Goal: Transaction & Acquisition: Book appointment/travel/reservation

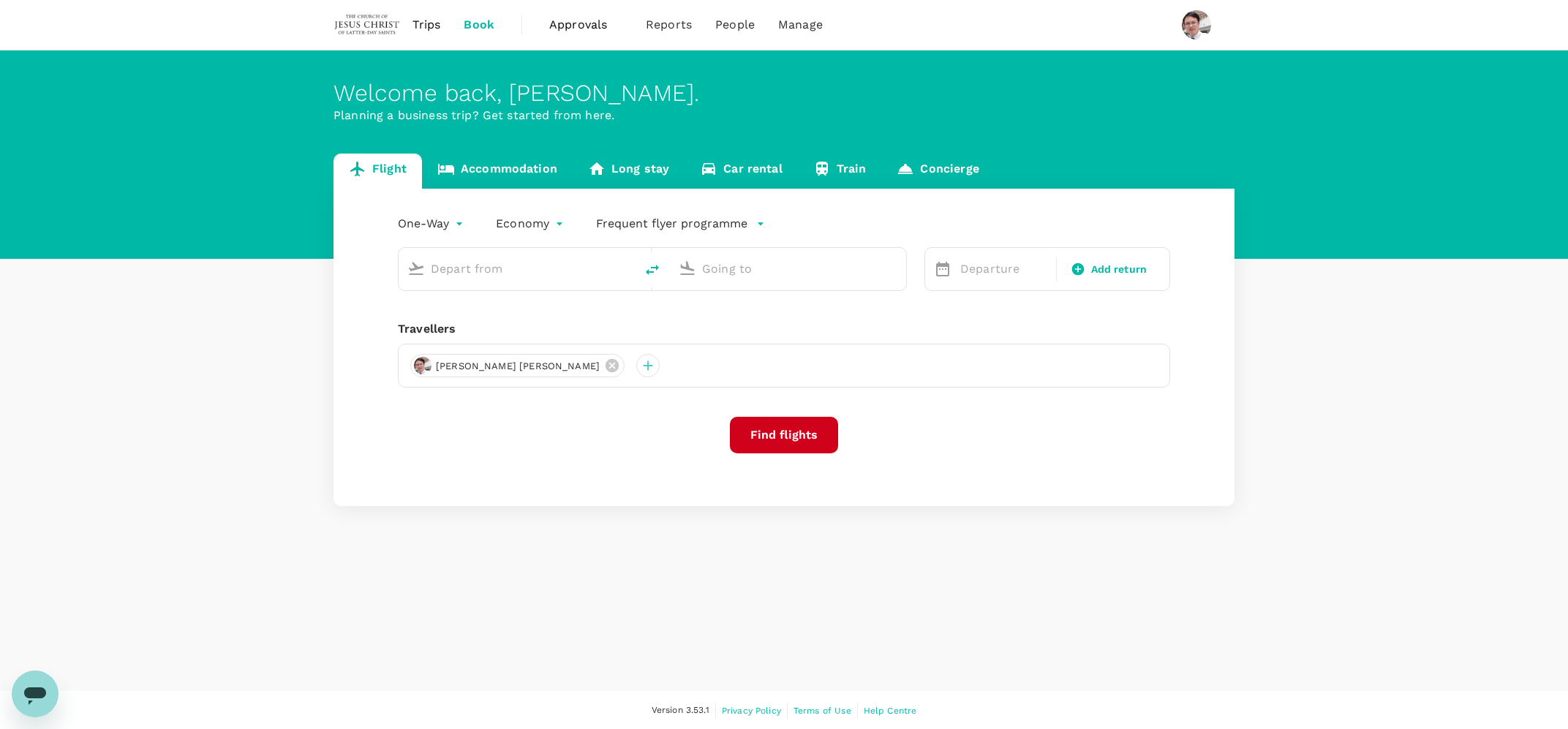
type input "[PERSON_NAME] (SUB)"
type input "Penang Intl (PEN)"
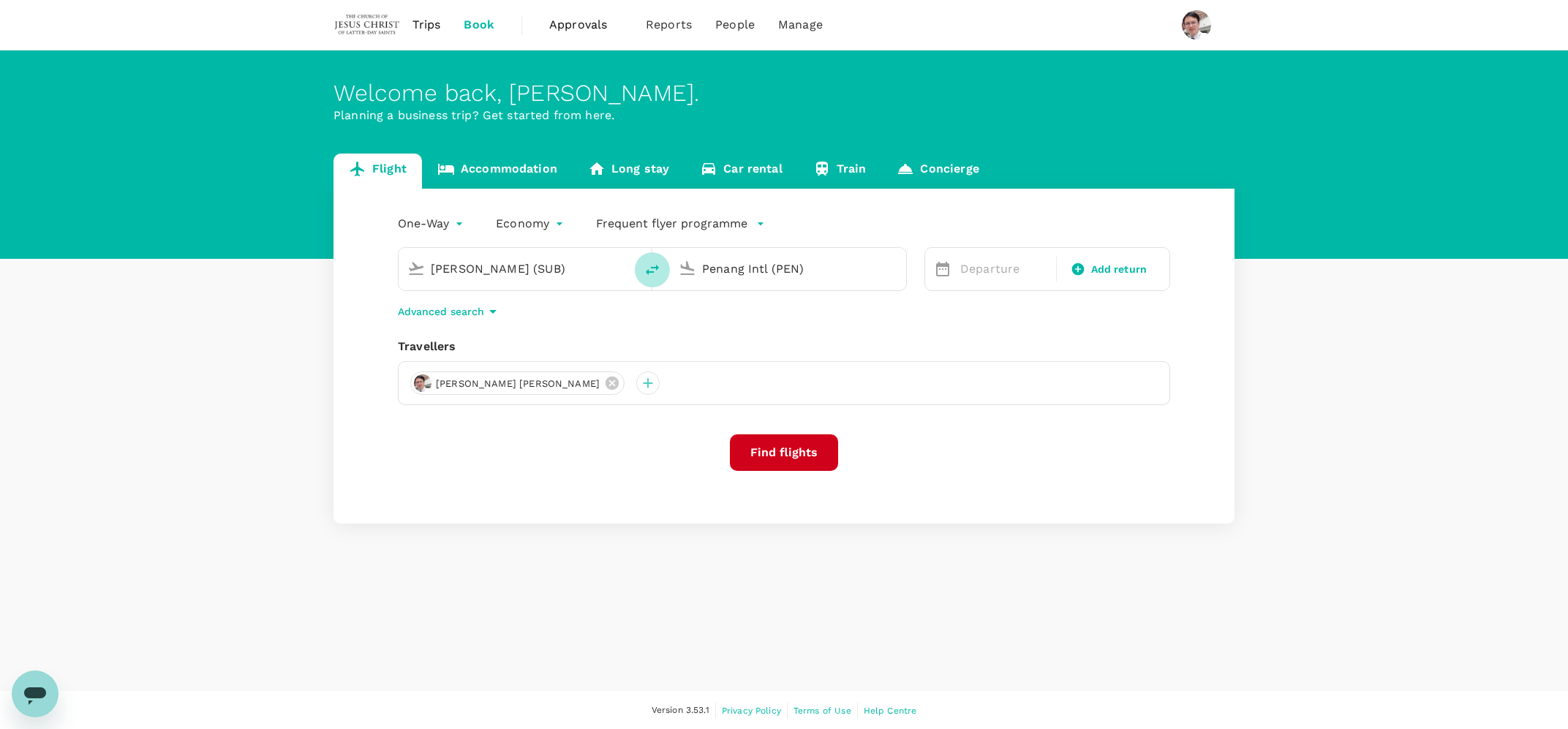
click at [650, 267] on icon "delete" at bounding box center [652, 269] width 17 height 17
type input "Penang Intl (PEN)"
type input "[PERSON_NAME] (SUB)"
drag, startPoint x: 810, startPoint y: 265, endPoint x: 672, endPoint y: 262, distance: 138.0
click at [702, 262] on input "[PERSON_NAME] (SUB)" at bounding box center [788, 269] width 173 height 23
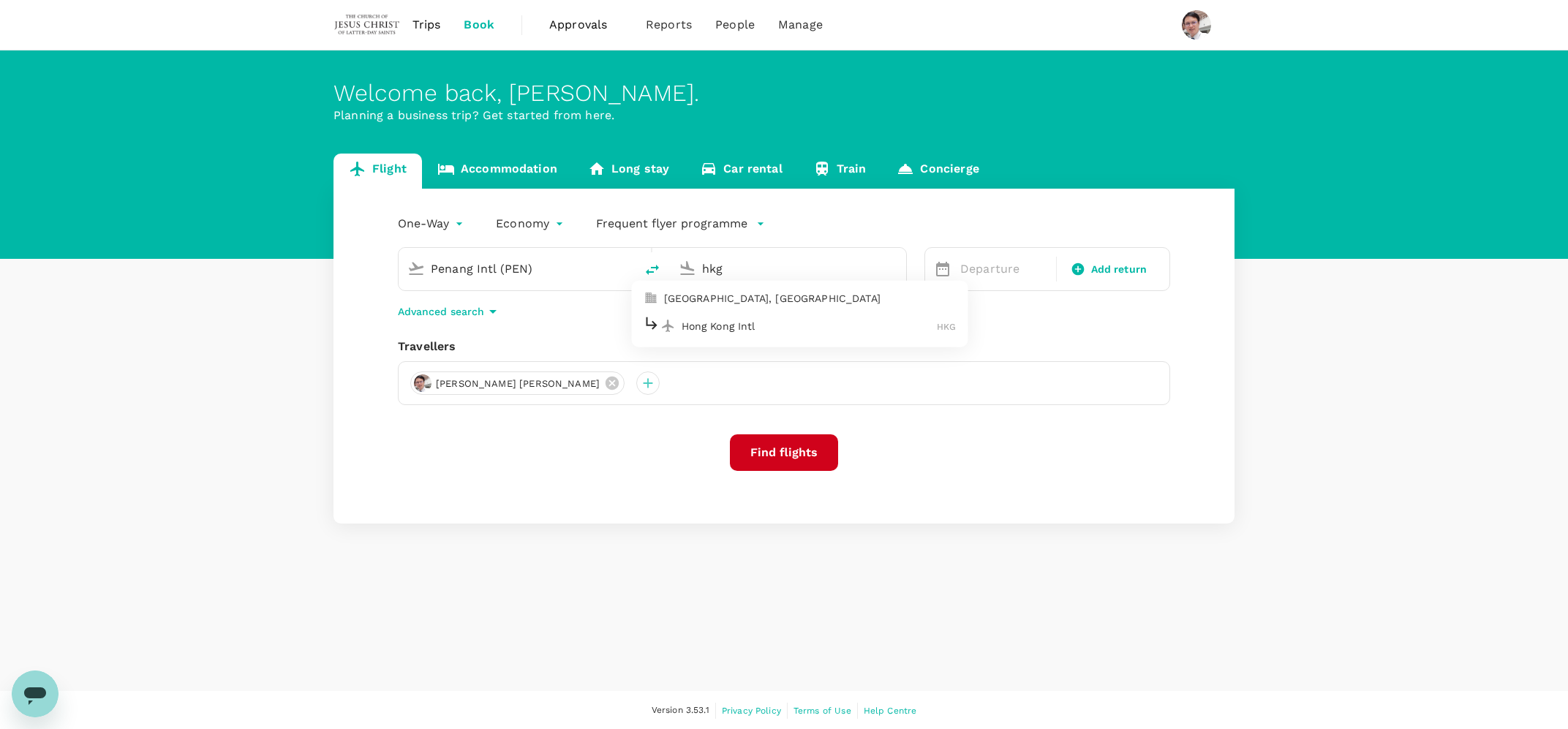
click at [748, 328] on p "Hong Kong Intl" at bounding box center [809, 326] width 256 height 15
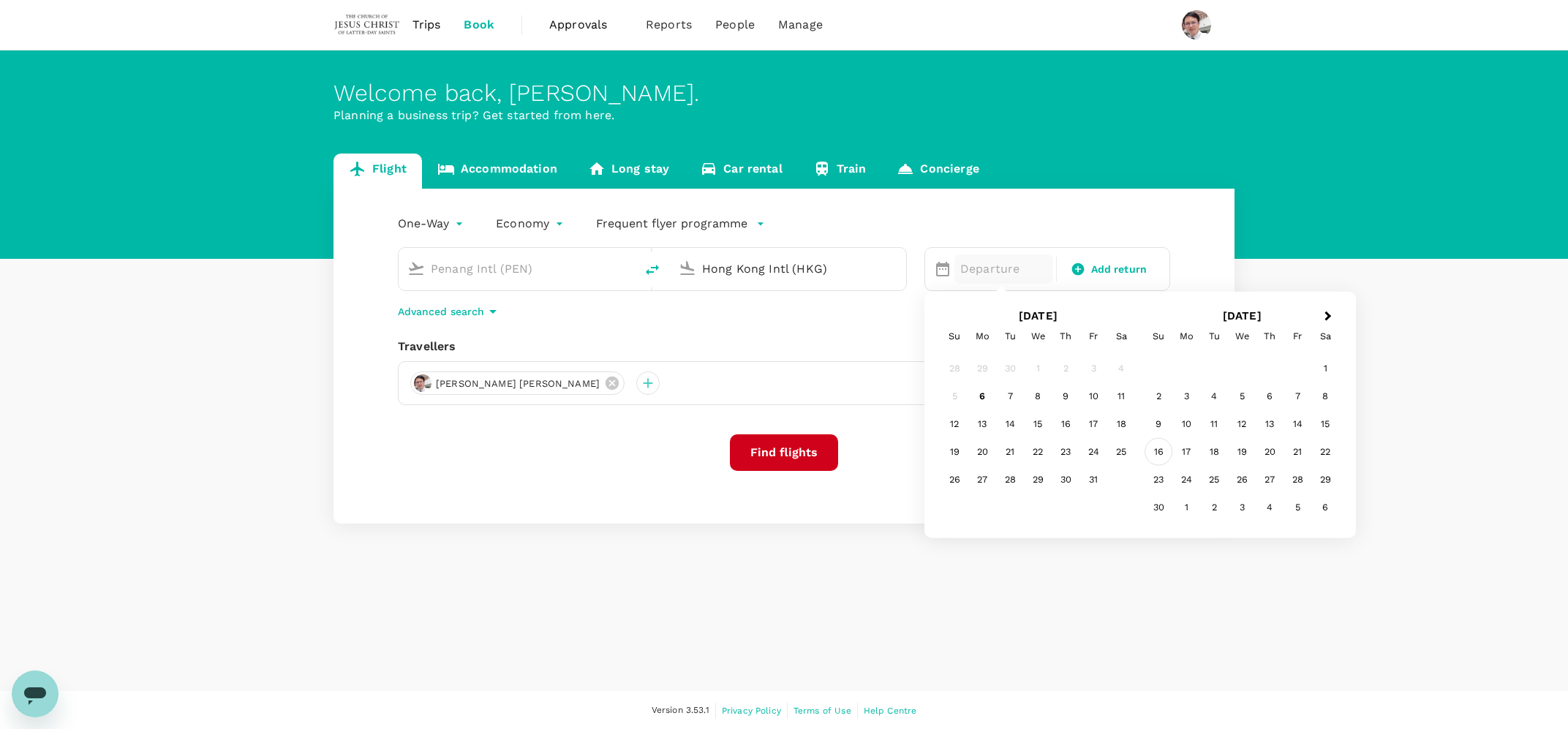
type input "Hong Kong Intl (HKG)"
click at [1163, 454] on div "16" at bounding box center [1158, 452] width 28 height 28
click at [1107, 276] on span "Add return" at bounding box center [1119, 269] width 57 height 16
type input "roundtrip"
click at [1092, 446] on div "21" at bounding box center [1093, 452] width 28 height 28
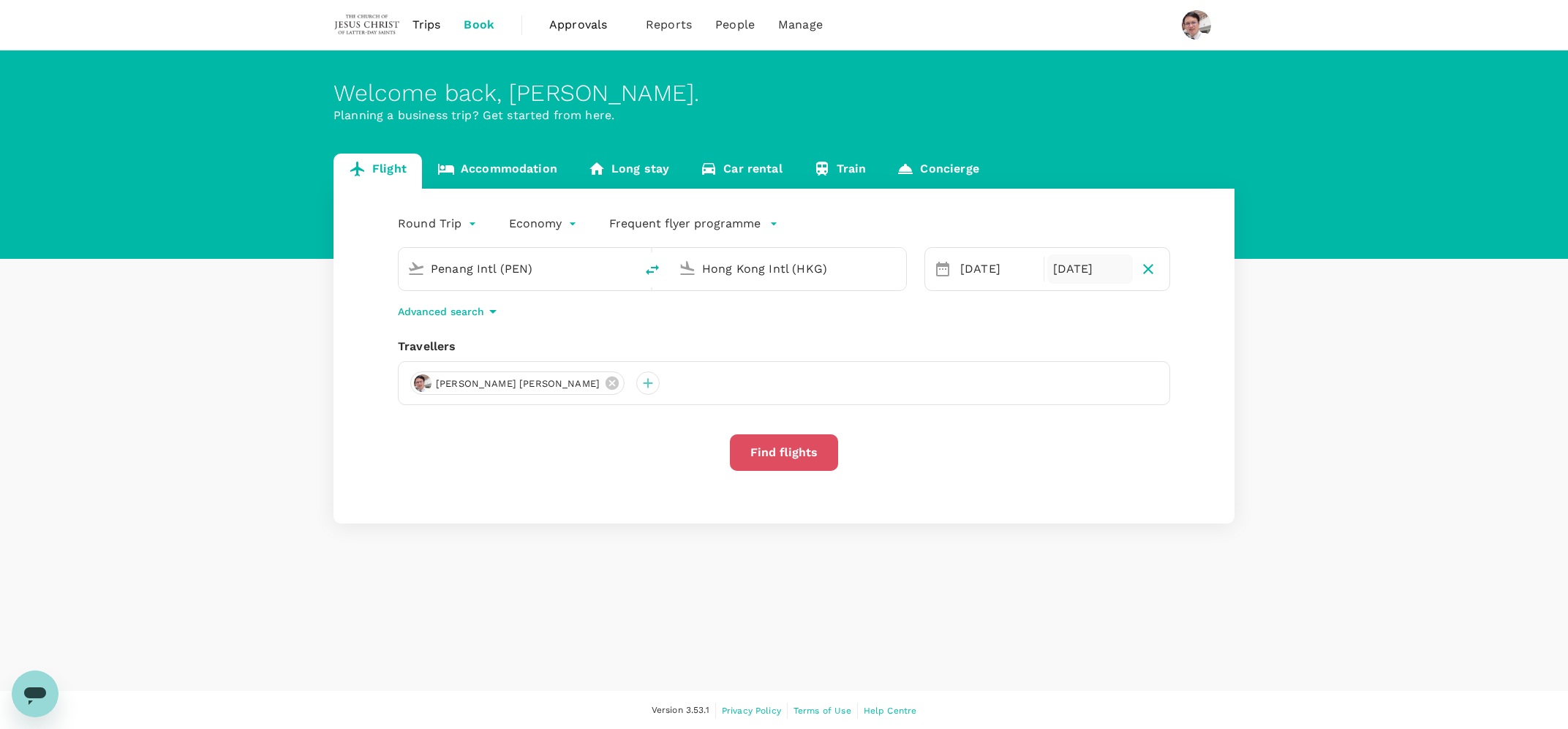
click at [764, 449] on button "Find flights" at bounding box center [784, 453] width 108 height 37
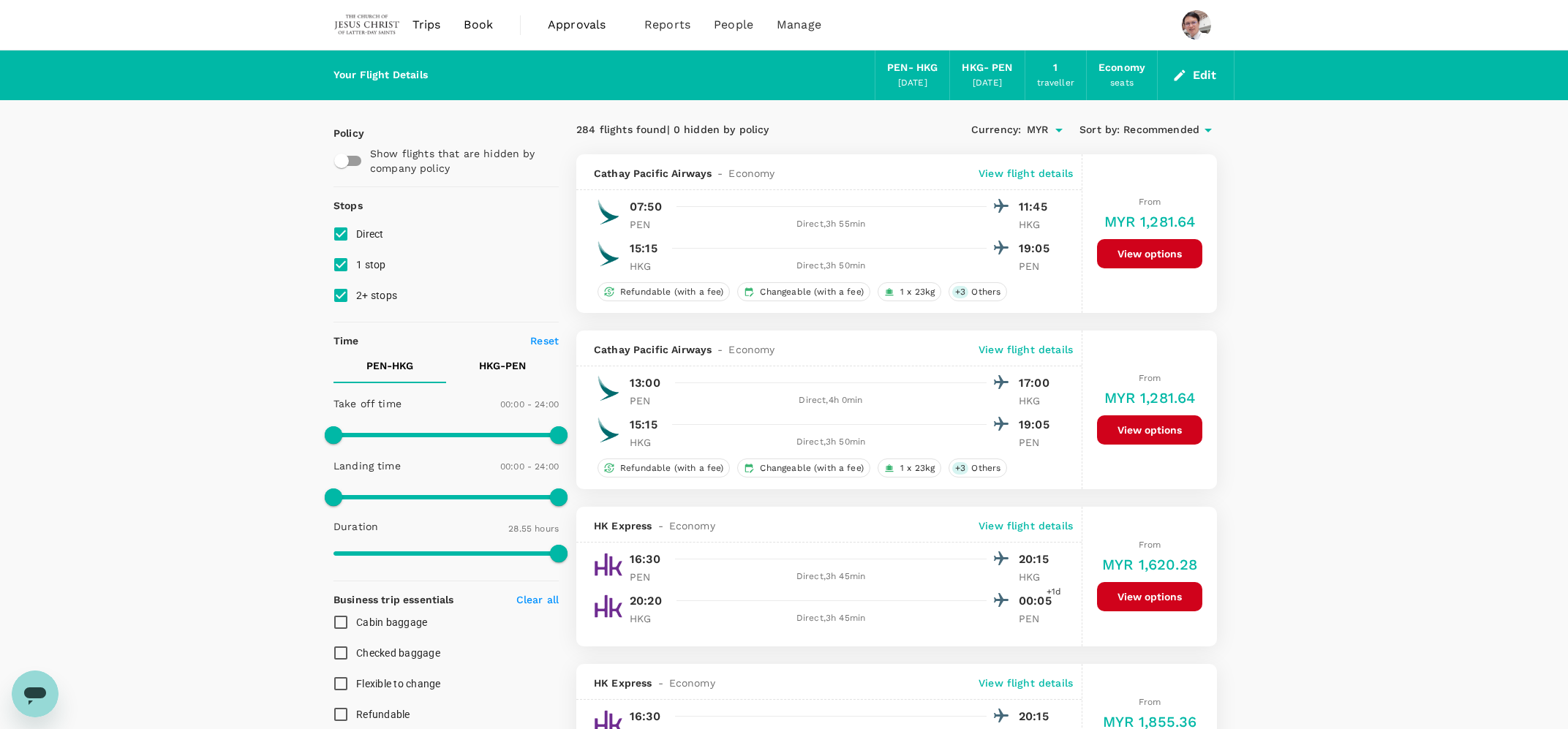
type input "1735"
click at [1155, 254] on button "View options" at bounding box center [1149, 254] width 105 height 30
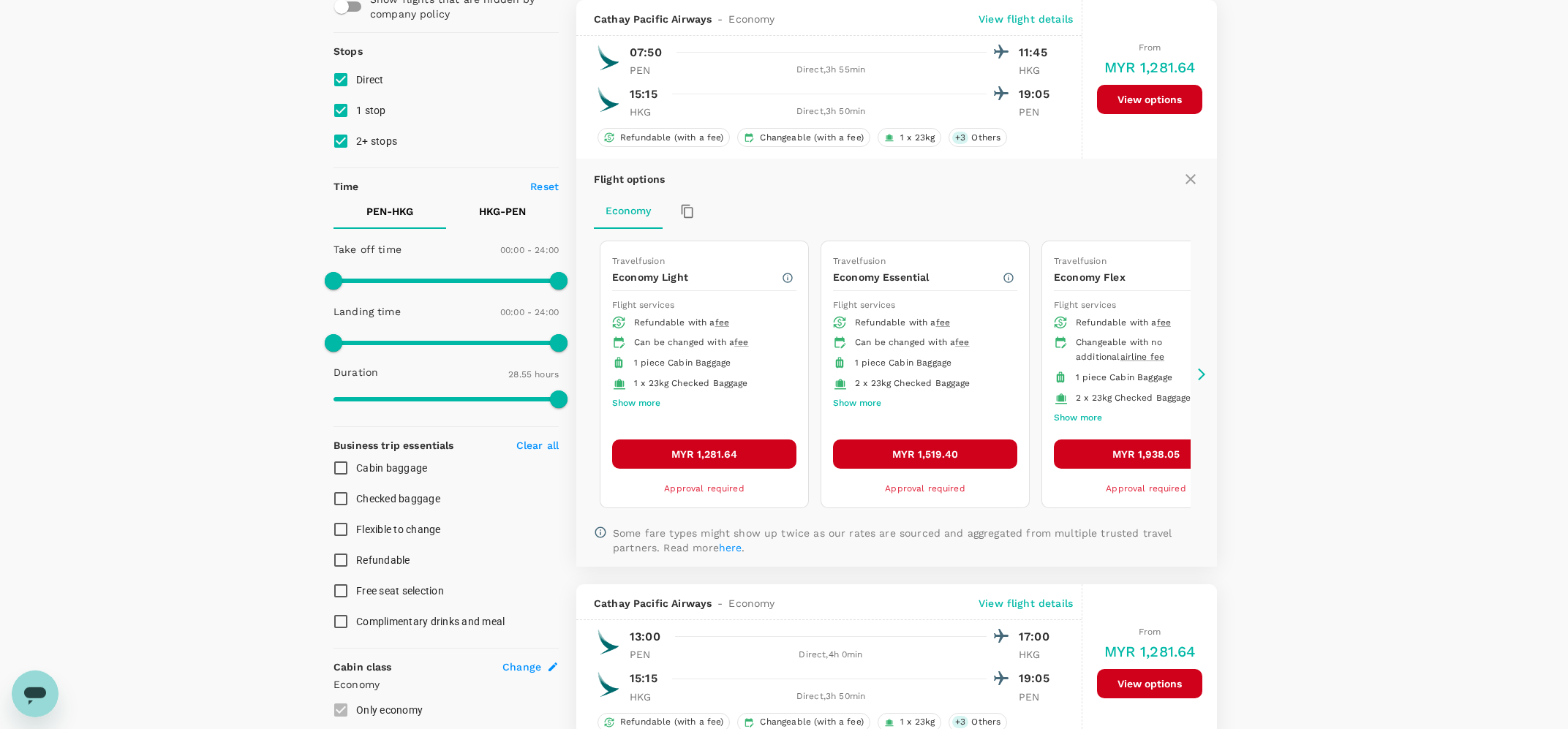
scroll to position [75, 0]
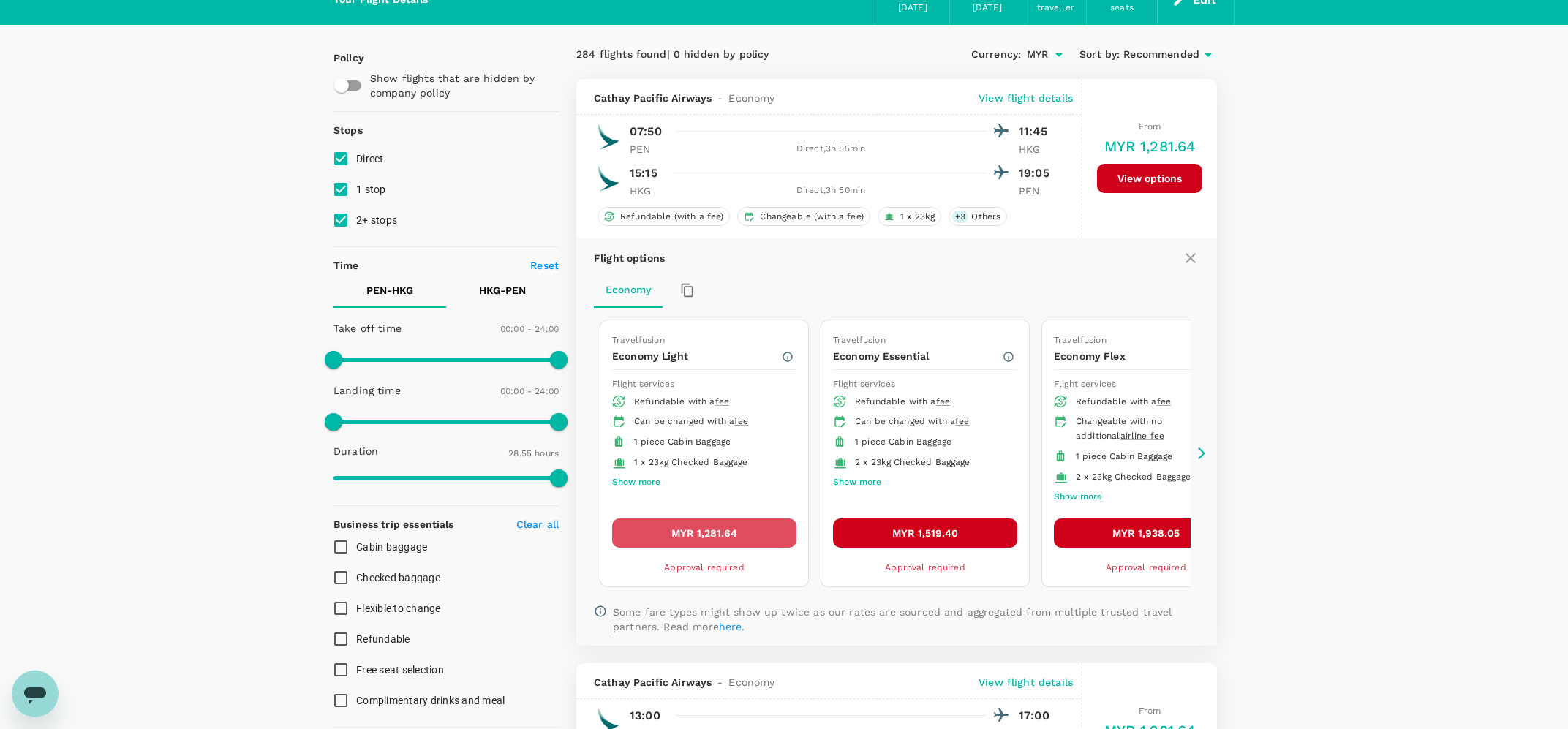
click at [711, 528] on button "MYR 1,281.64" at bounding box center [704, 533] width 185 height 30
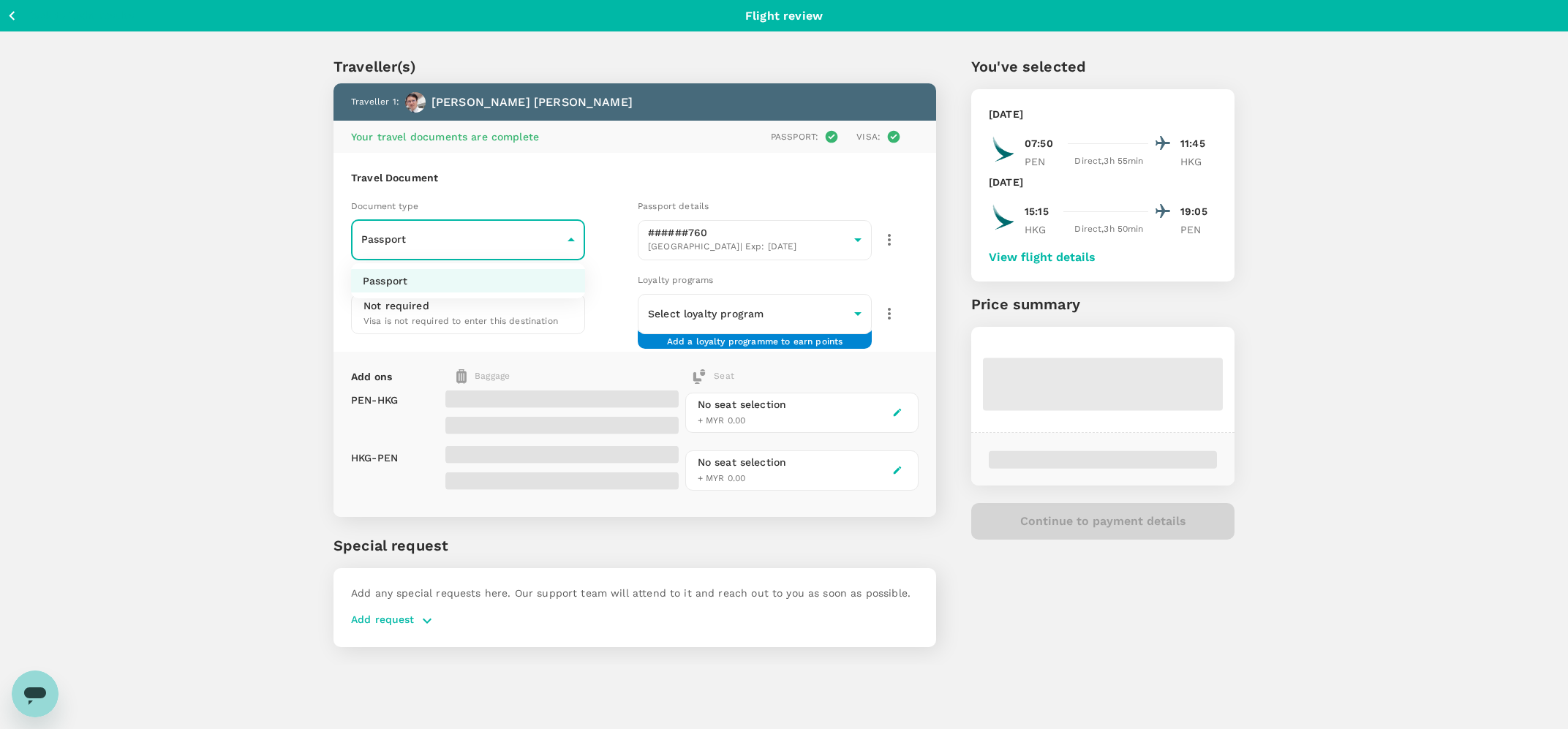
click at [435, 237] on body "Back to flight results Flight review Traveller(s) Traveller 1 : [PERSON_NAME] […" at bounding box center [784, 384] width 1568 height 768
click at [432, 239] on div at bounding box center [784, 364] width 1568 height 729
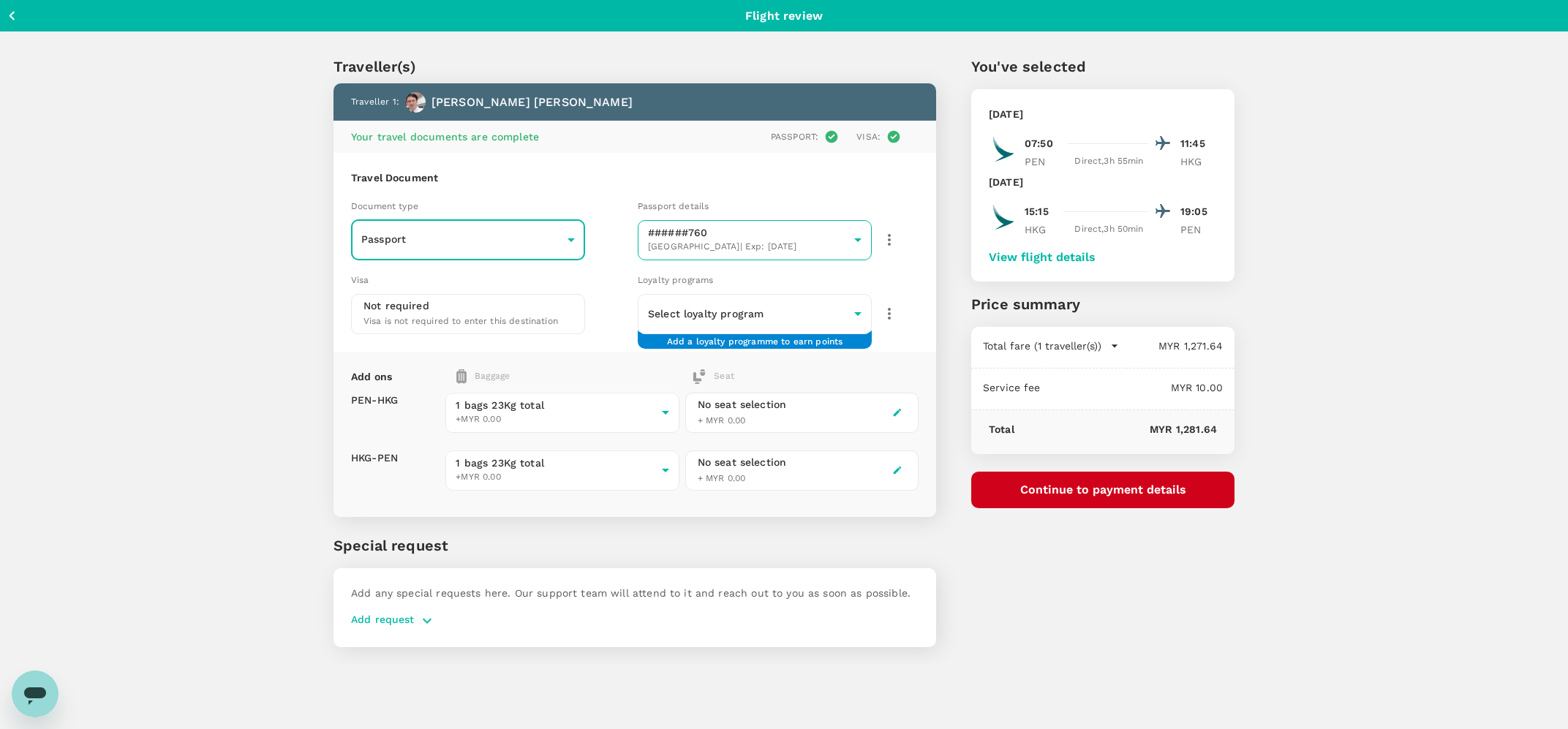
click at [821, 234] on body "Back to flight results Flight review Traveller(s) Traveller 1 : [PERSON_NAME] […" at bounding box center [784, 384] width 1568 height 768
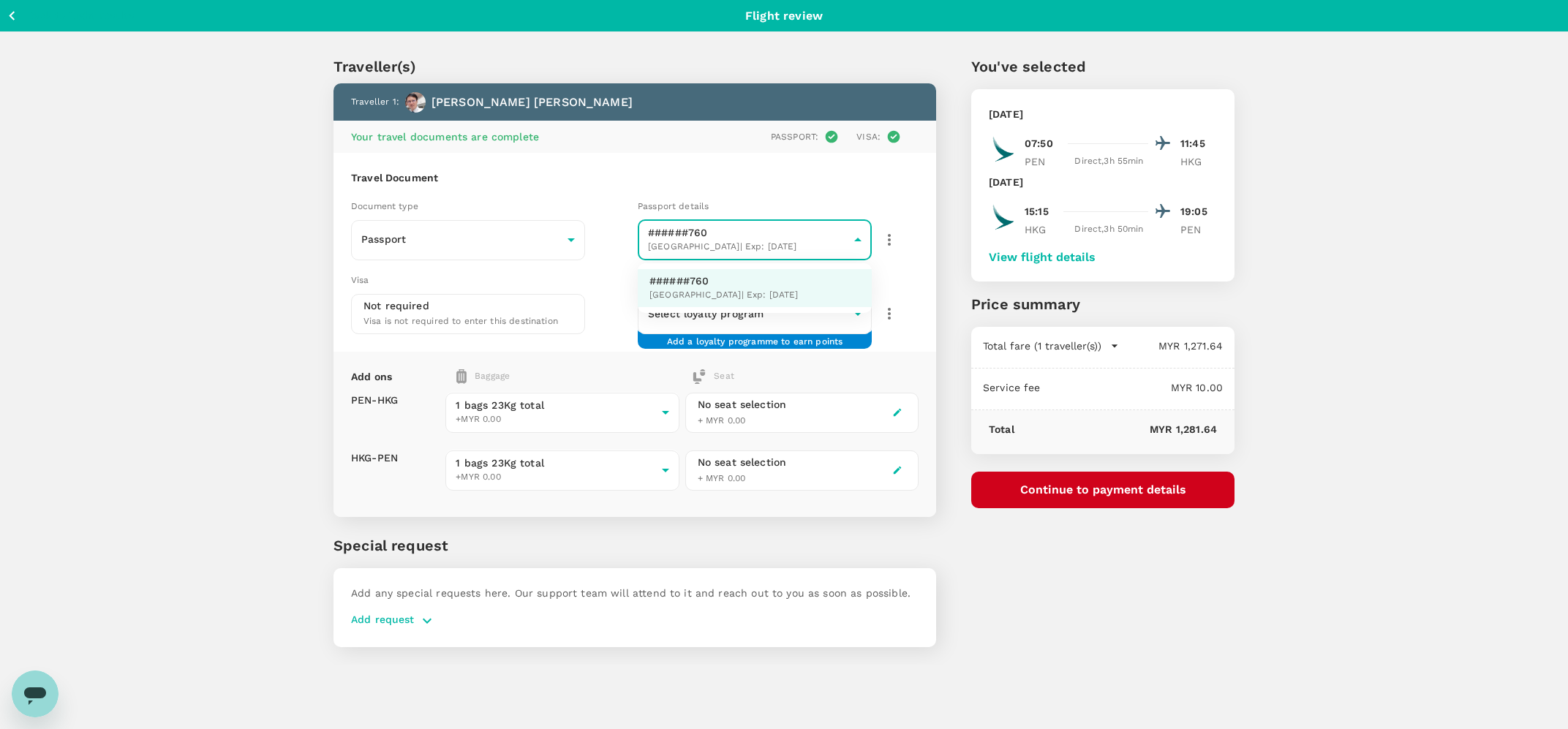
click at [821, 235] on div at bounding box center [784, 364] width 1568 height 729
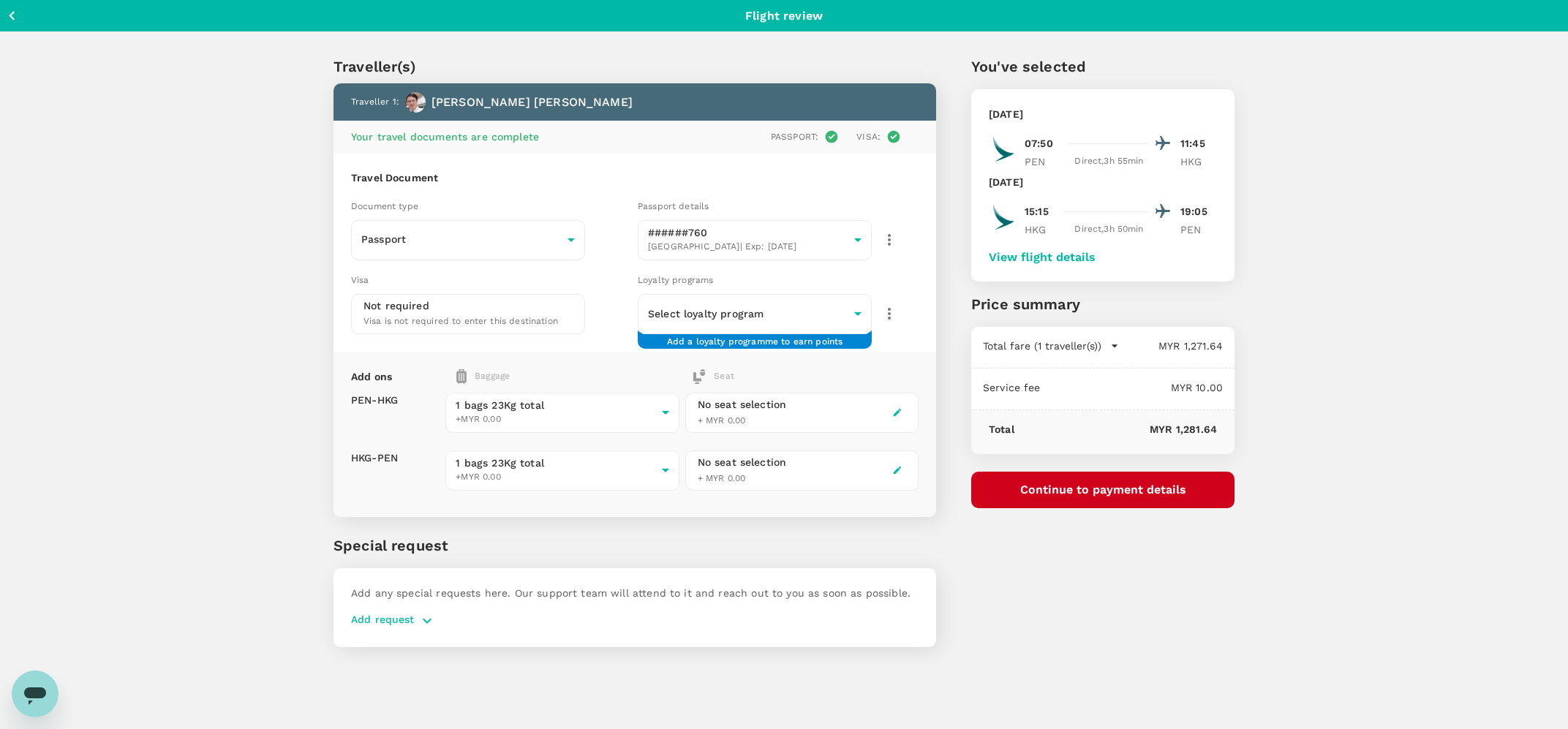
click at [191, 374] on div "Traveller(s) Traveller 1 : [PERSON_NAME] [PERSON_NAME] Your travel documents ar…" at bounding box center [784, 348] width 1568 height 632
click at [691, 313] on body "Back to flight results Flight review Traveller(s) Traveller 1 : [PERSON_NAME] […" at bounding box center [784, 384] width 1568 height 768
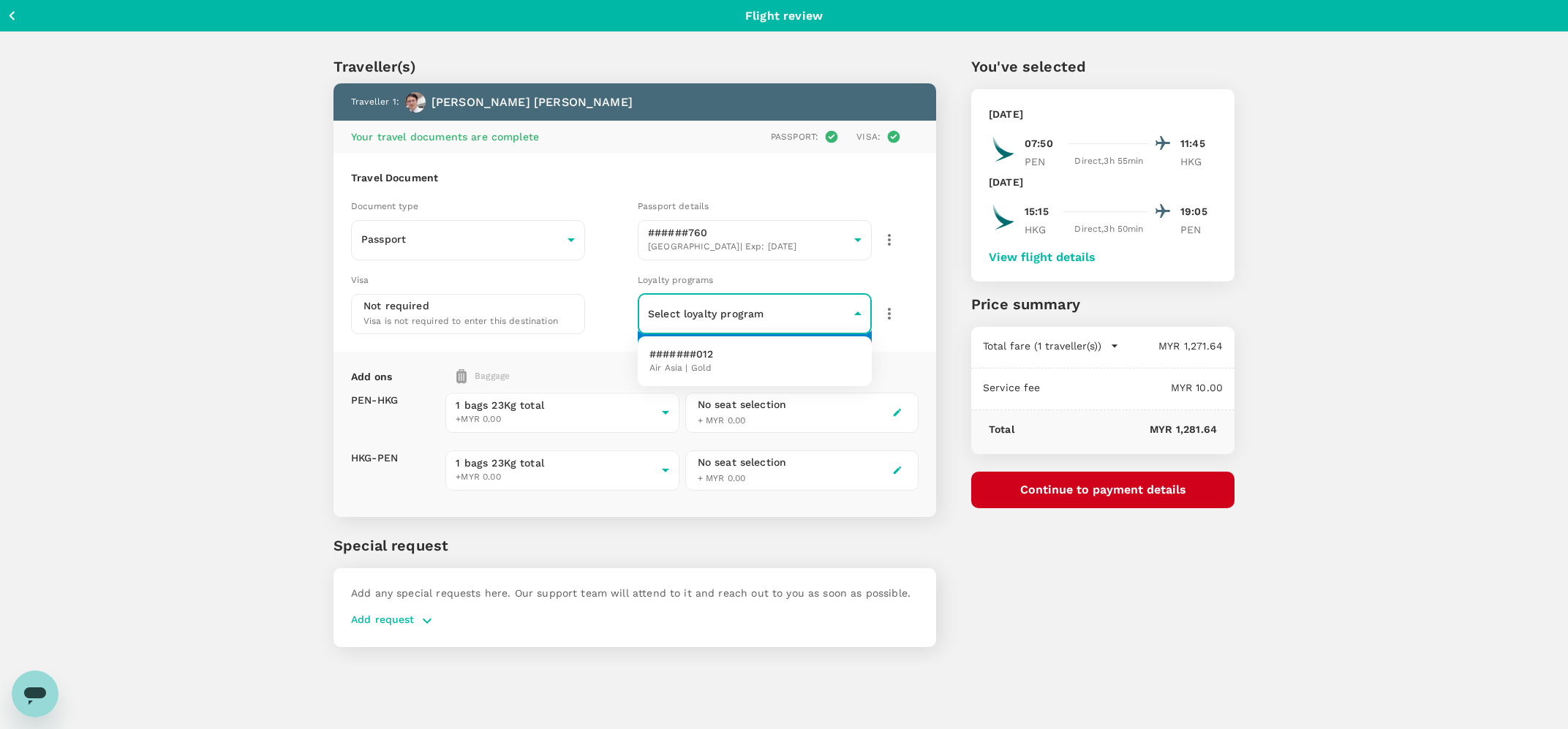
click at [691, 313] on div at bounding box center [784, 364] width 1568 height 729
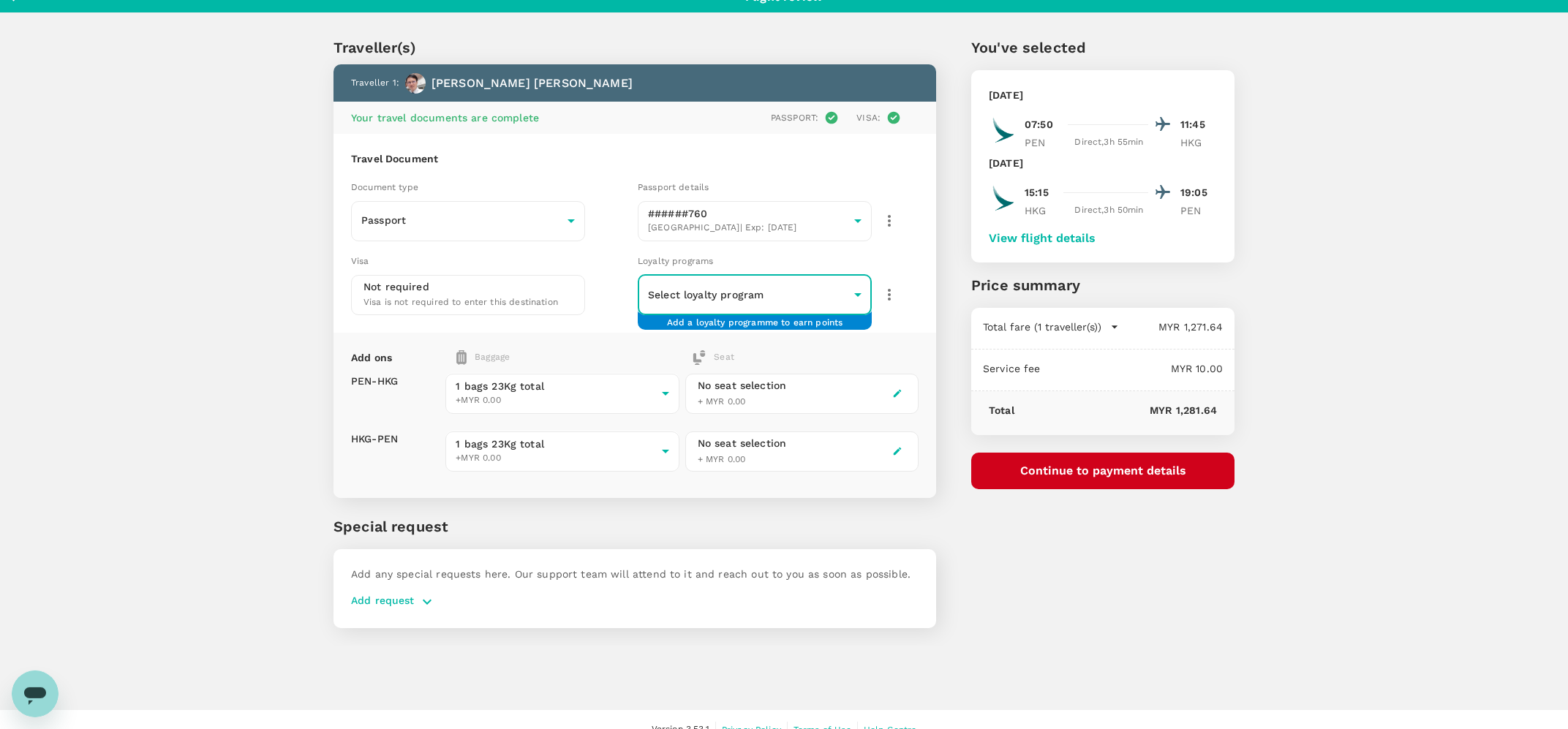
scroll to position [39, 0]
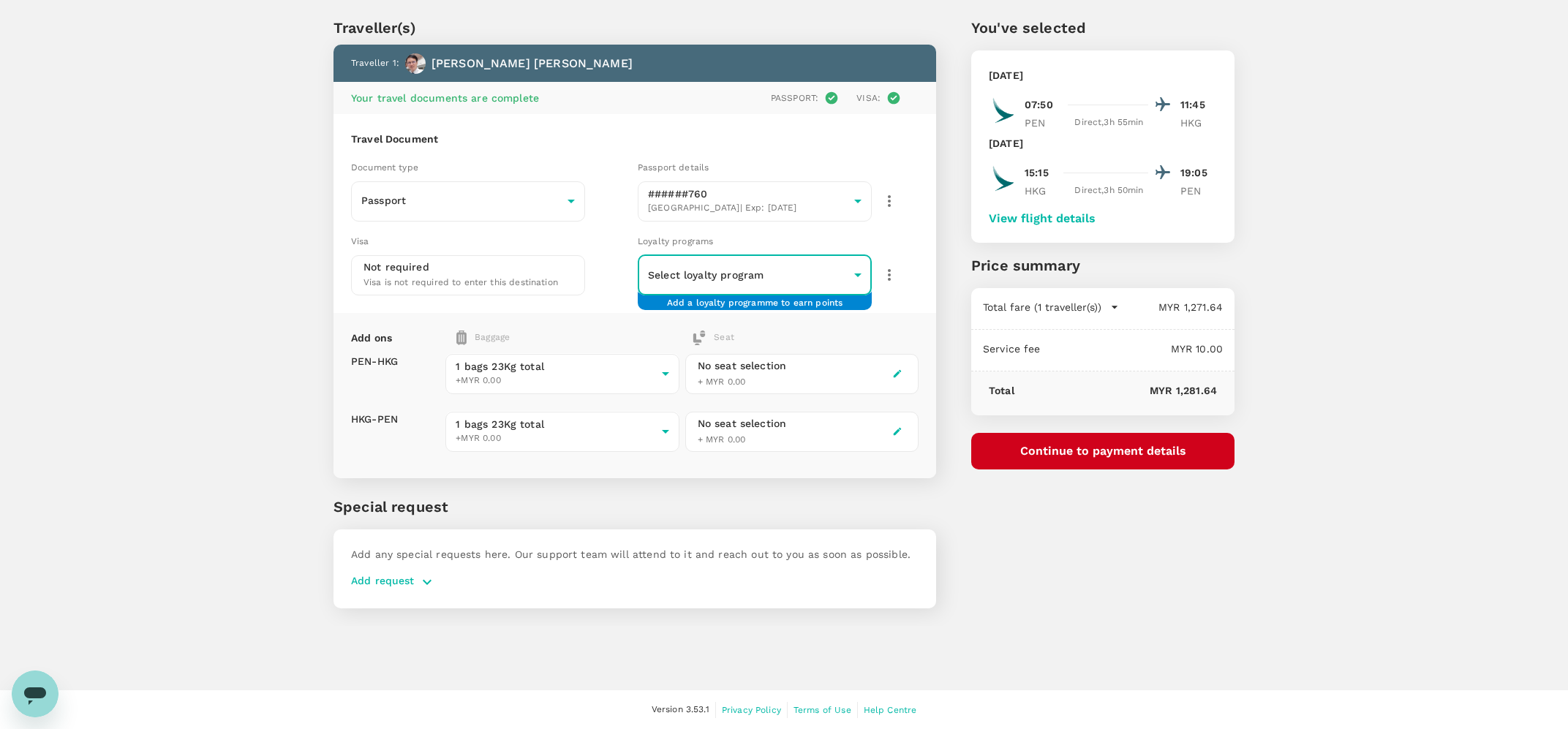
click at [894, 370] on icon "button" at bounding box center [897, 373] width 10 height 10
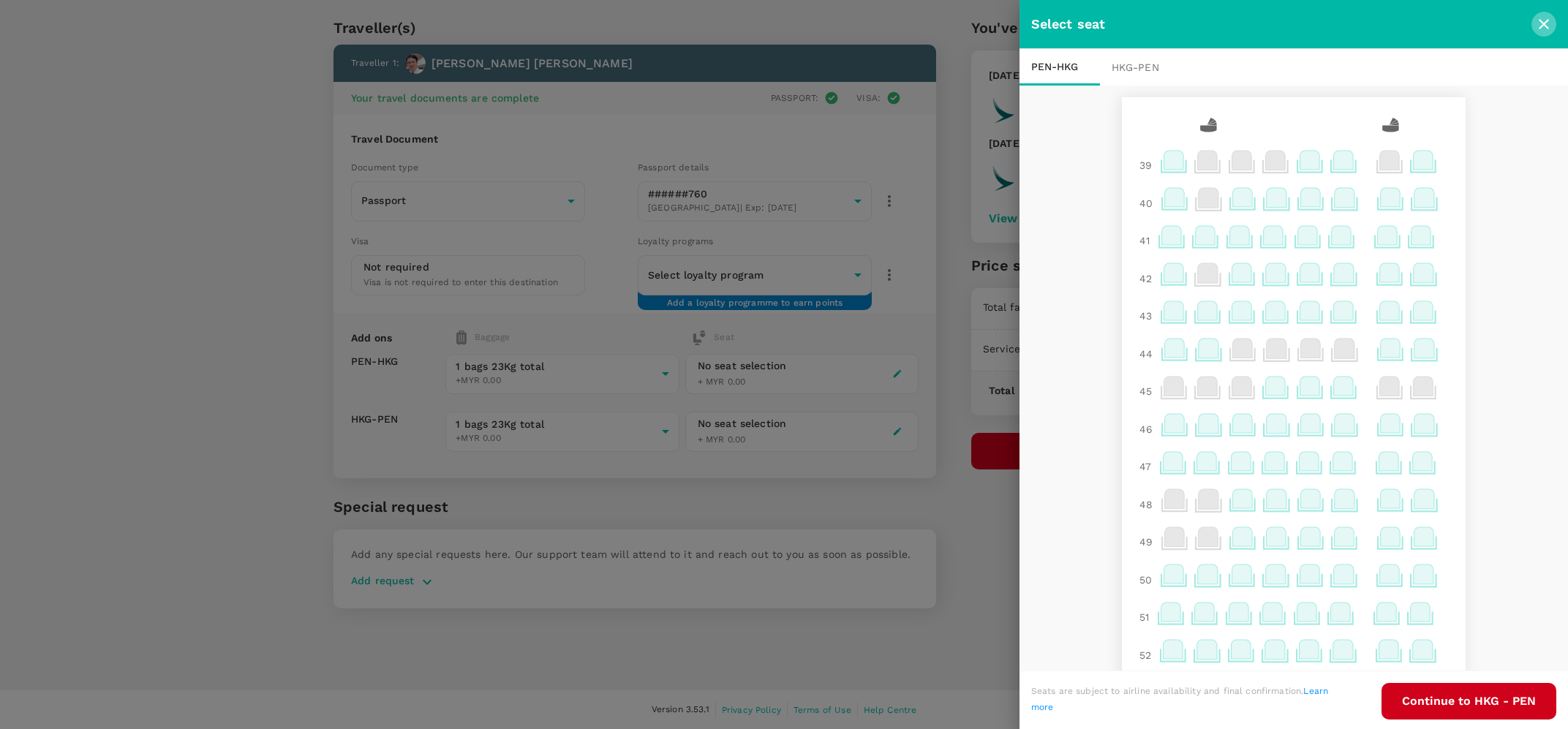
click at [1542, 25] on icon "close" at bounding box center [1543, 24] width 10 height 10
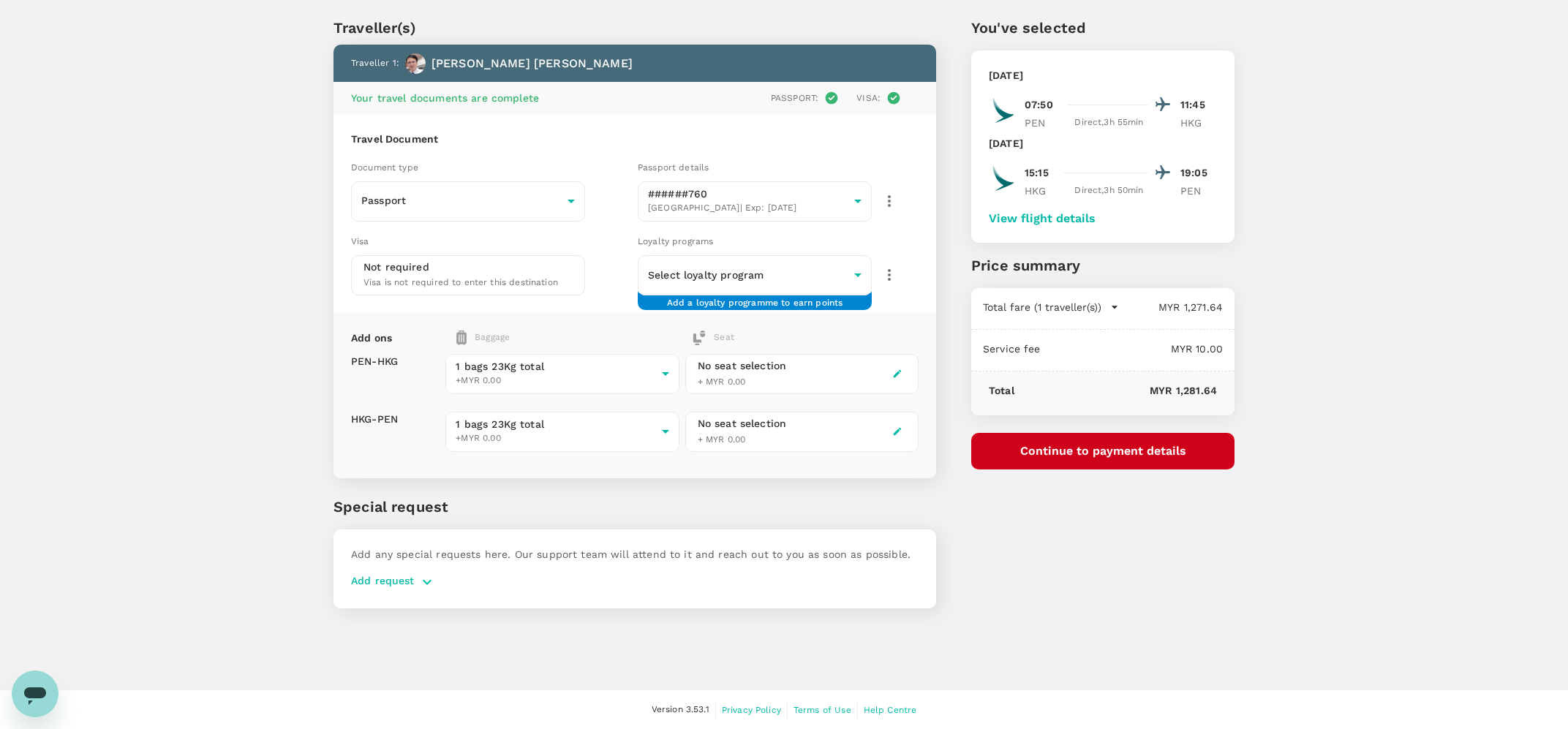
click at [859, 370] on div "No seat selection + MYR 0.00" at bounding box center [801, 374] width 233 height 40
click at [894, 373] on icon "button" at bounding box center [897, 373] width 10 height 10
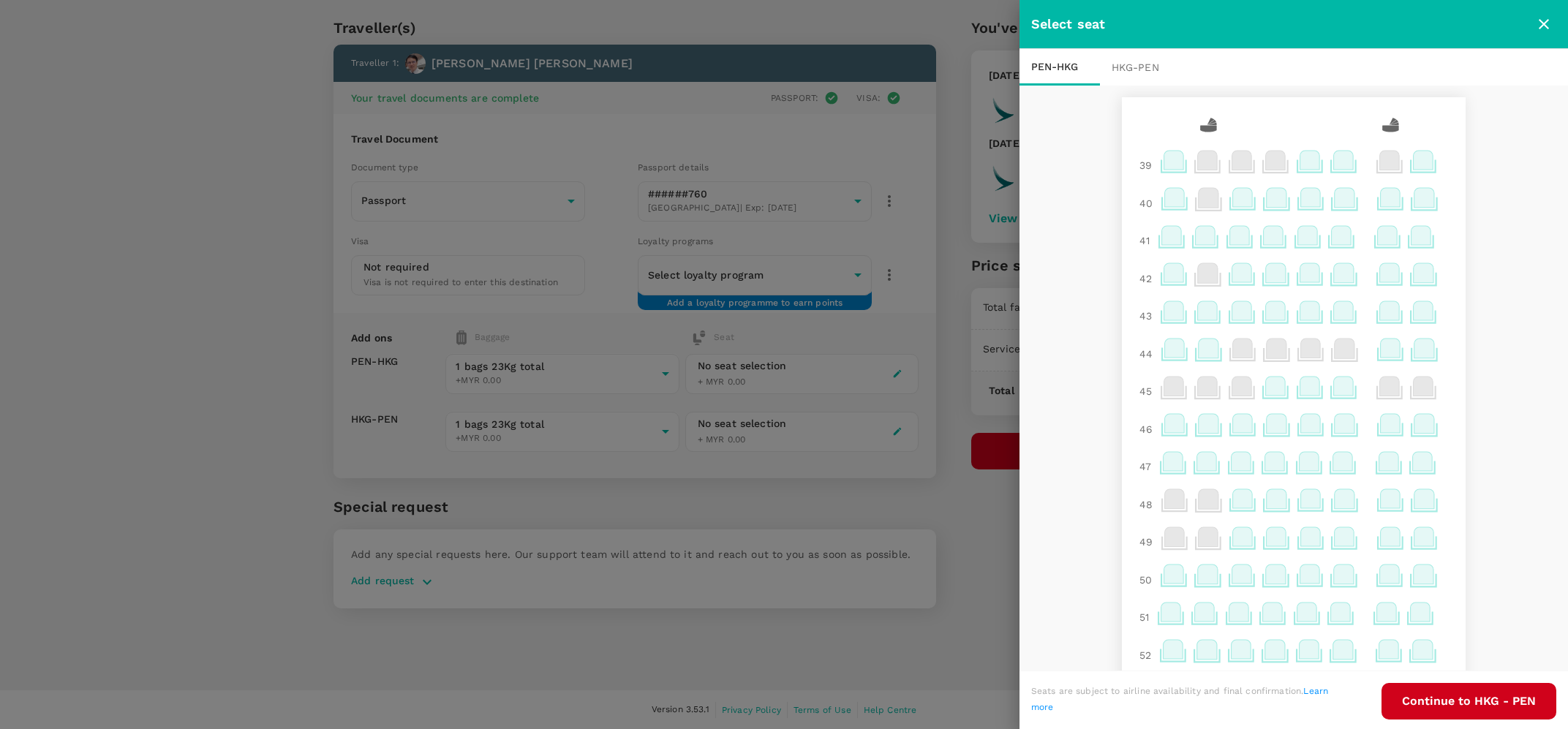
click at [1163, 234] on icon at bounding box center [1172, 235] width 20 height 19
click at [1340, 201] on p "Select" at bounding box center [1356, 203] width 32 height 15
click at [1540, 24] on icon "close" at bounding box center [1543, 24] width 17 height 17
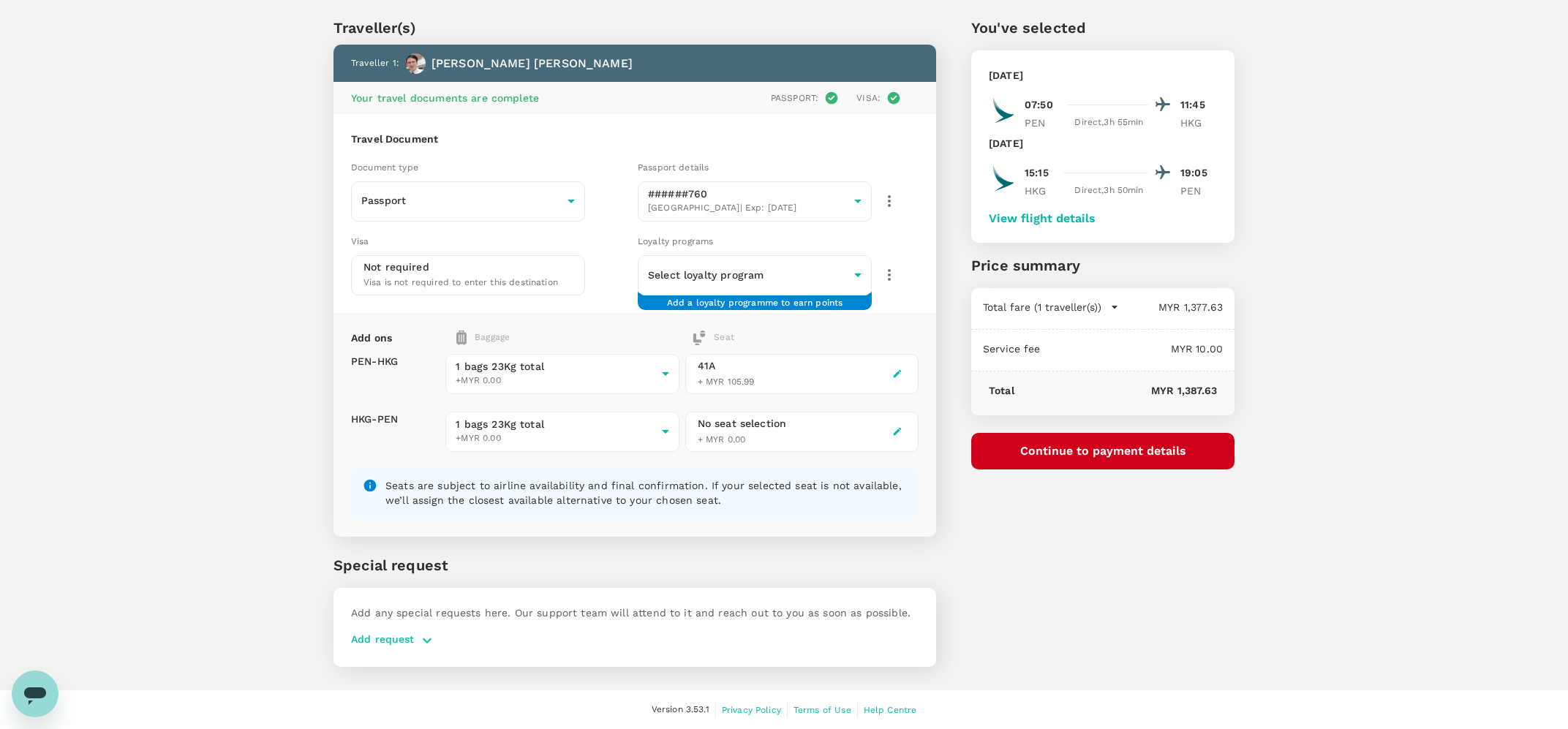
click at [894, 430] on icon "button" at bounding box center [897, 431] width 10 height 10
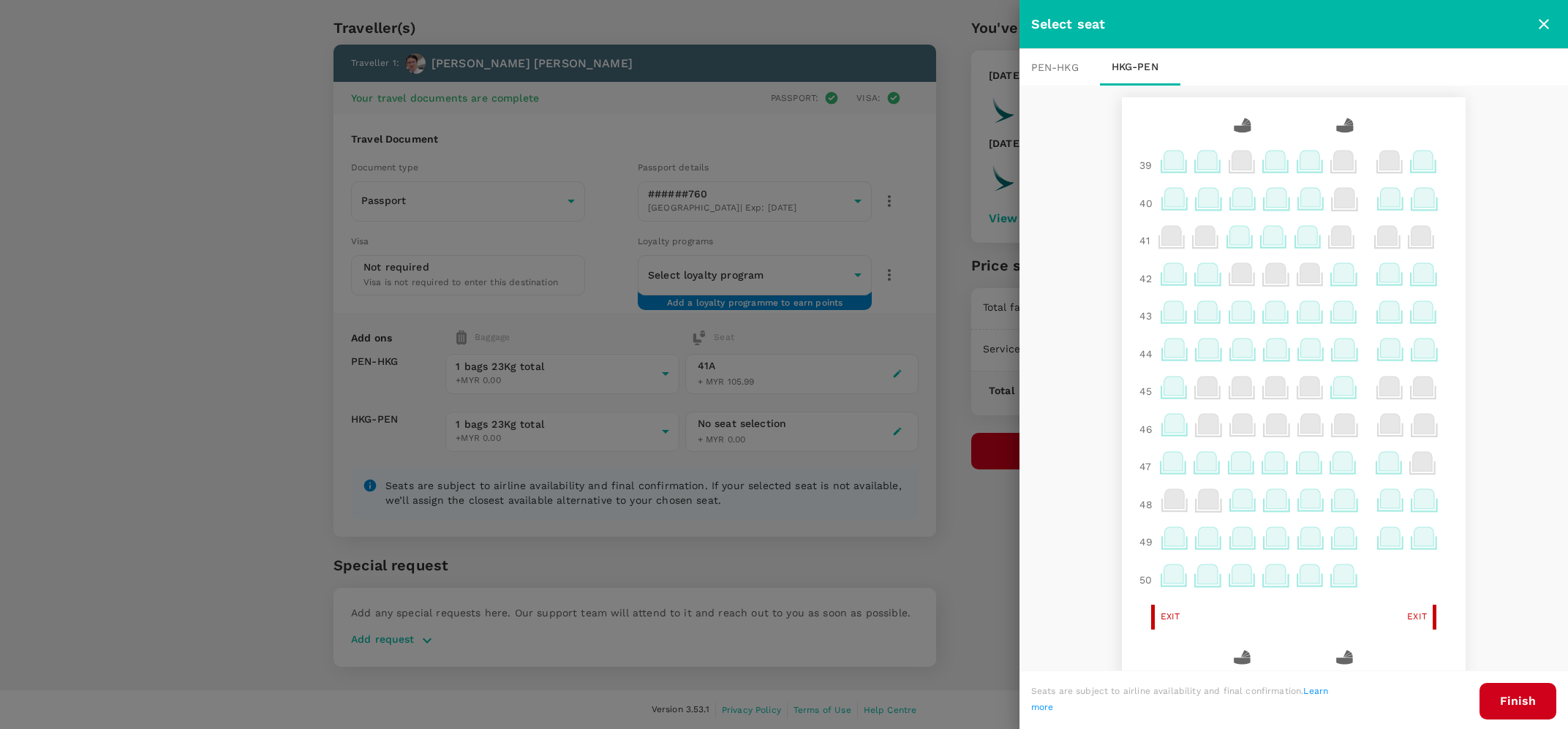
click at [1174, 278] on icon at bounding box center [1174, 272] width 20 height 19
click at [1343, 235] on p "Select" at bounding box center [1359, 240] width 32 height 15
click at [1502, 706] on button "Finish" at bounding box center [1518, 701] width 77 height 37
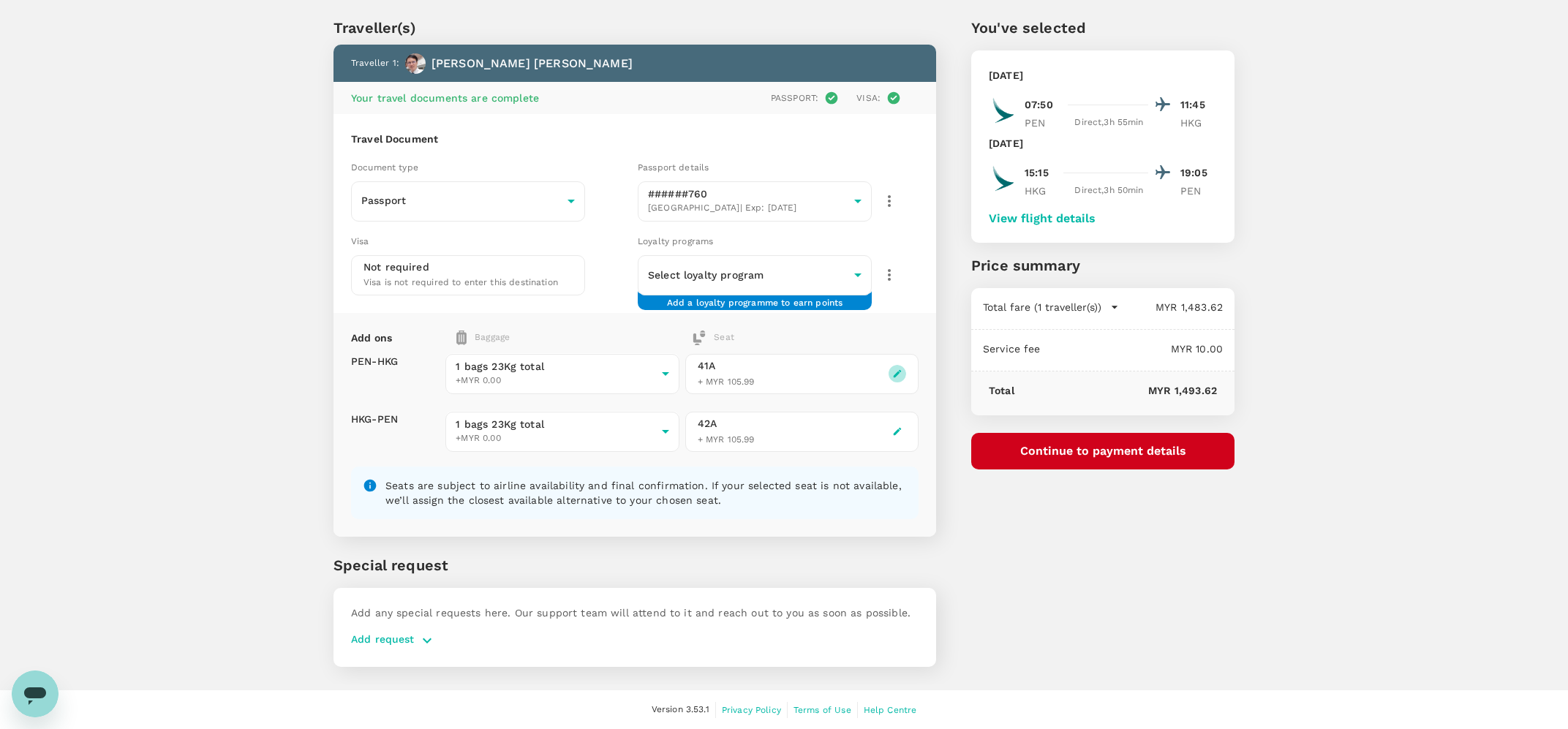
click at [896, 376] on icon "button" at bounding box center [897, 373] width 10 height 10
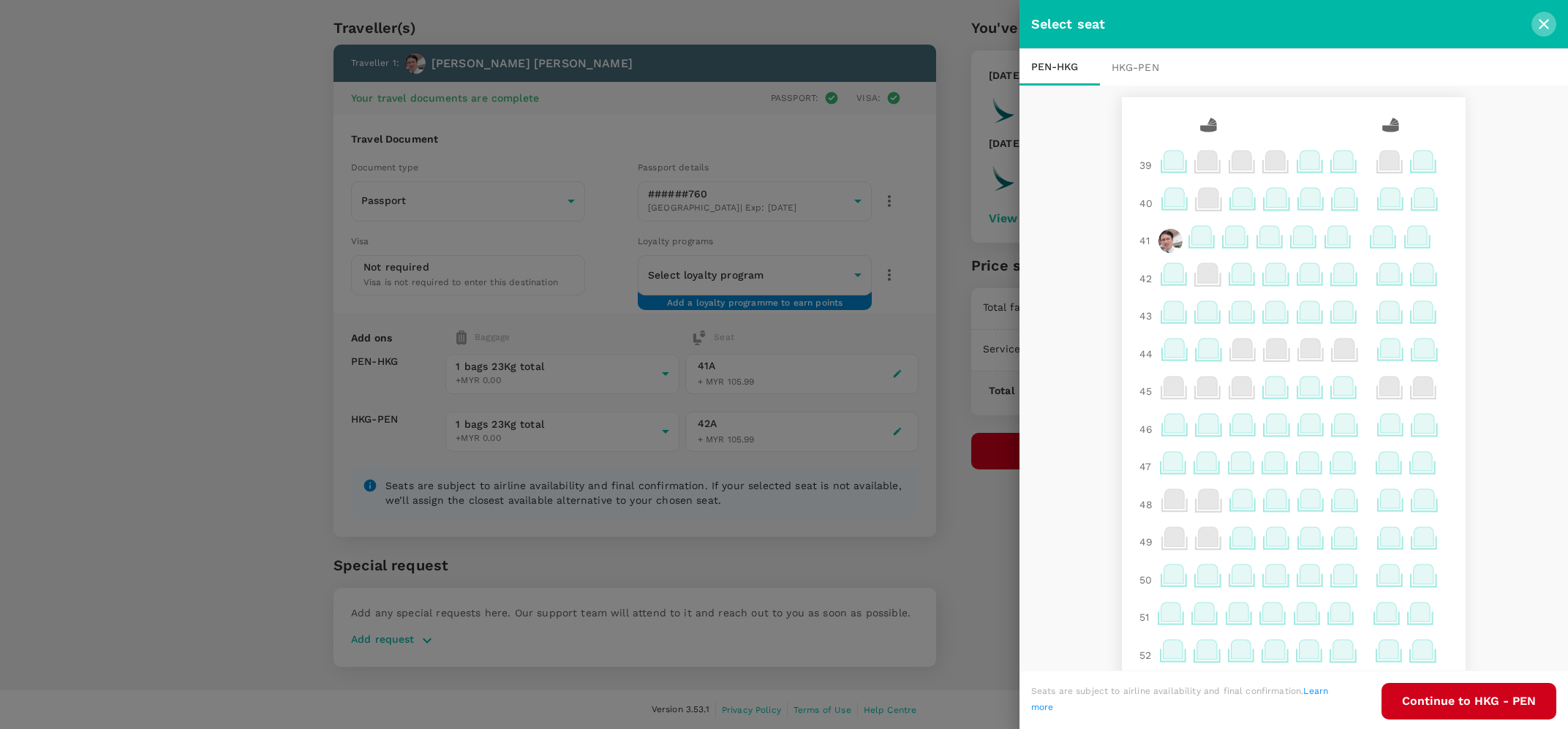
click at [1545, 22] on icon "close" at bounding box center [1543, 24] width 17 height 17
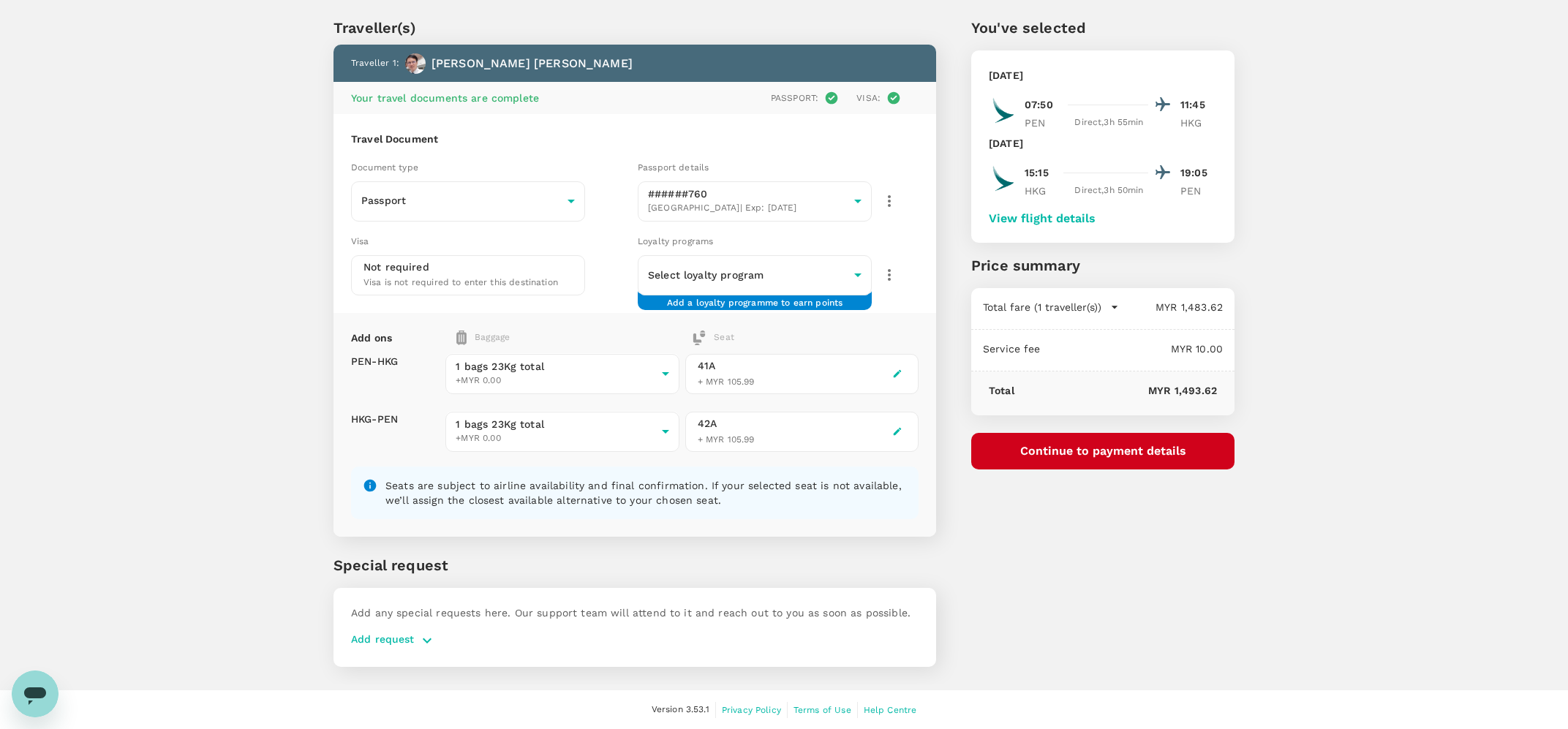
click at [1140, 449] on button "Continue to payment details" at bounding box center [1102, 451] width 263 height 37
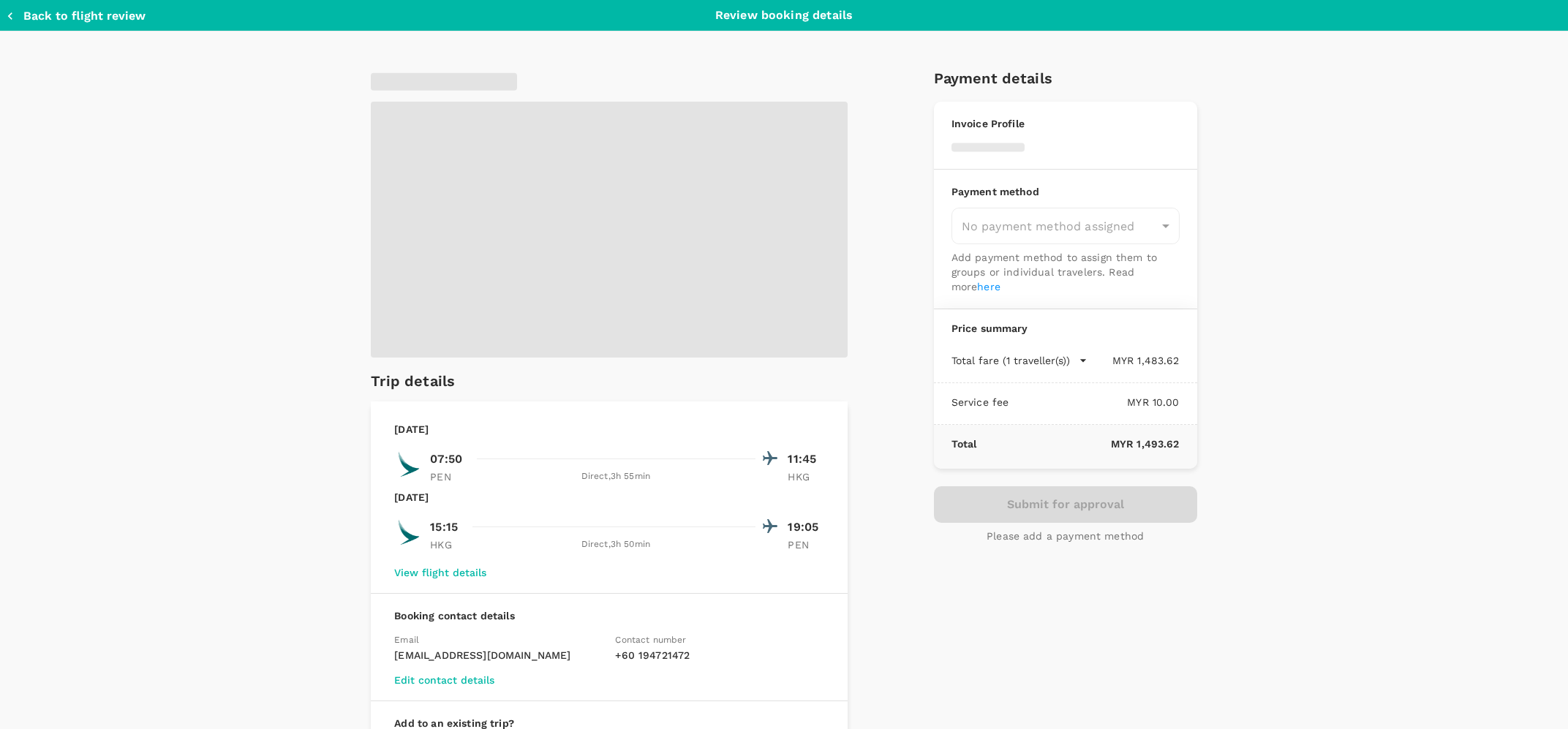
type input "9d5bce47-d743-42f2-b87a-c718d975a33f"
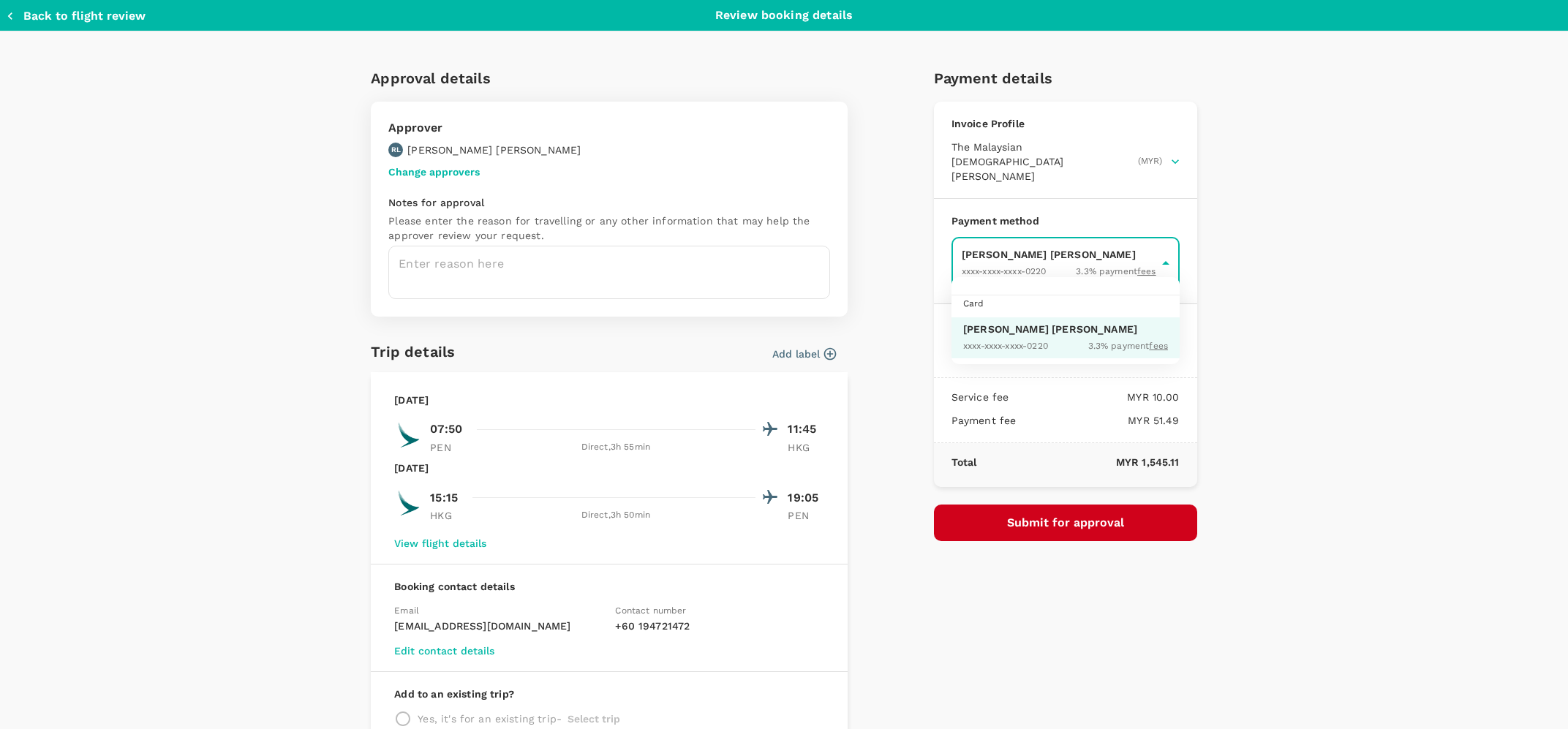
click at [1123, 254] on body "Back to flight results Flight review Traveller(s) Traveller 1 : [PERSON_NAME] […" at bounding box center [784, 345] width 1568 height 768
click at [251, 422] on div at bounding box center [784, 364] width 1568 height 729
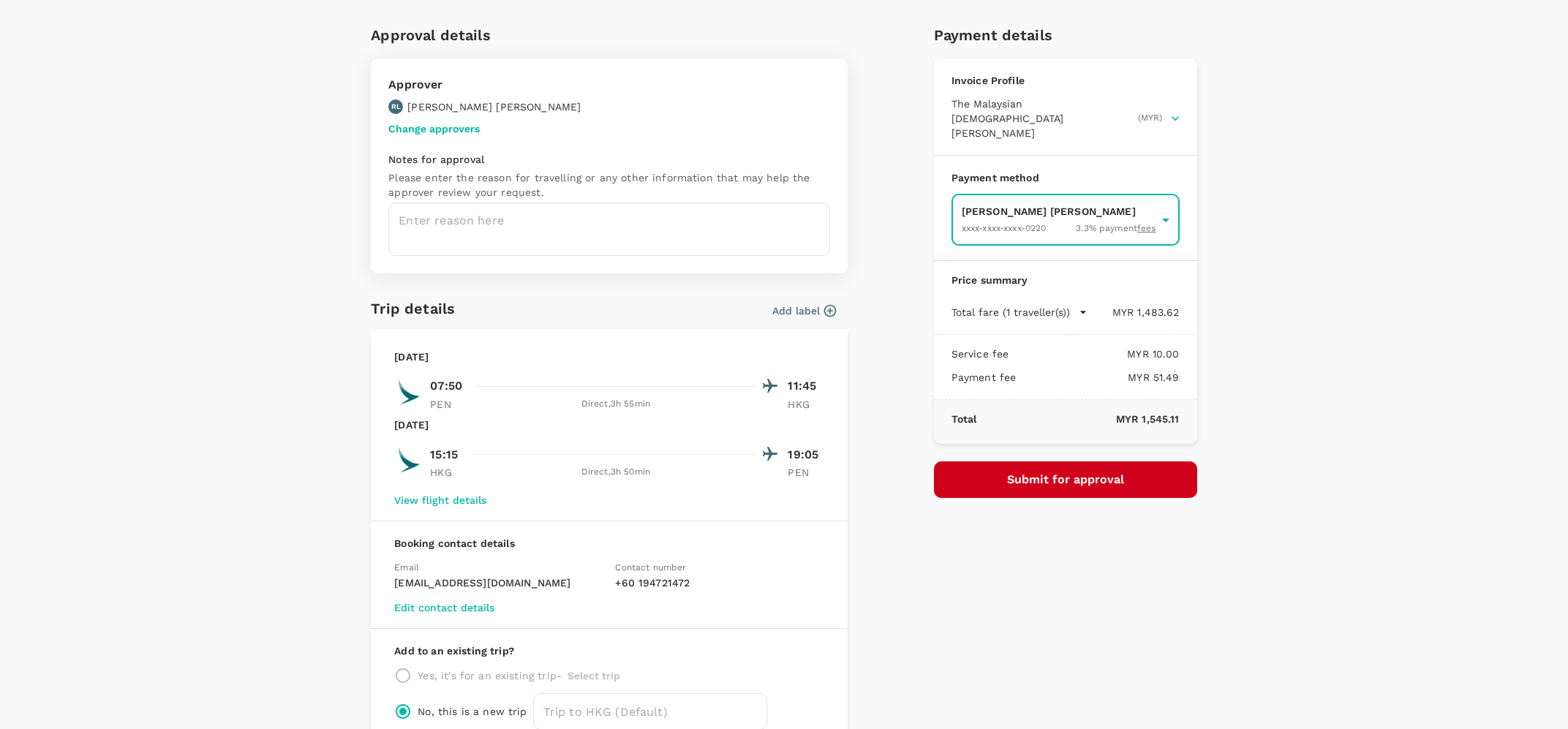
scroll to position [73, 0]
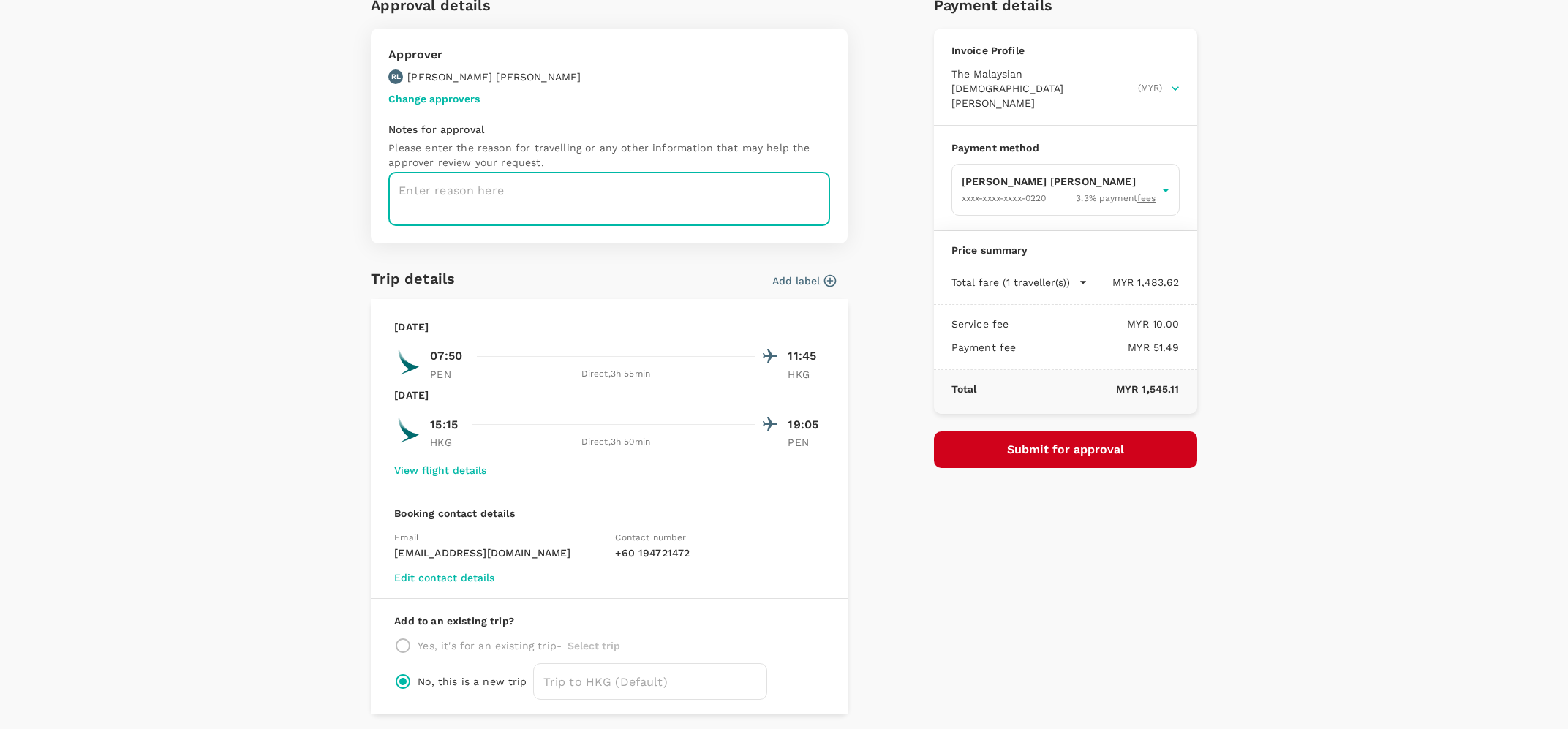
click at [426, 189] on textarea at bounding box center [609, 198] width 442 height 53
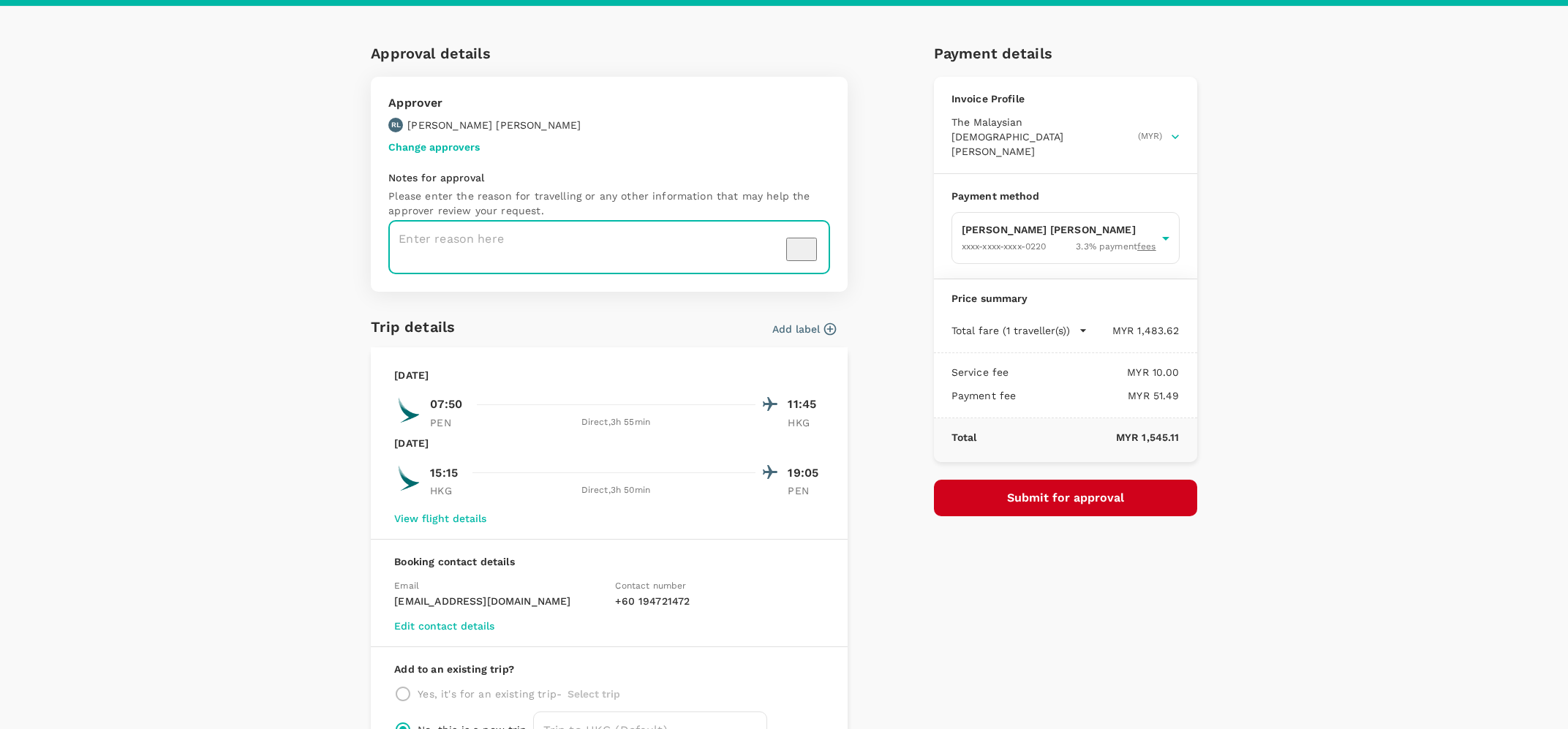
scroll to position [0, 0]
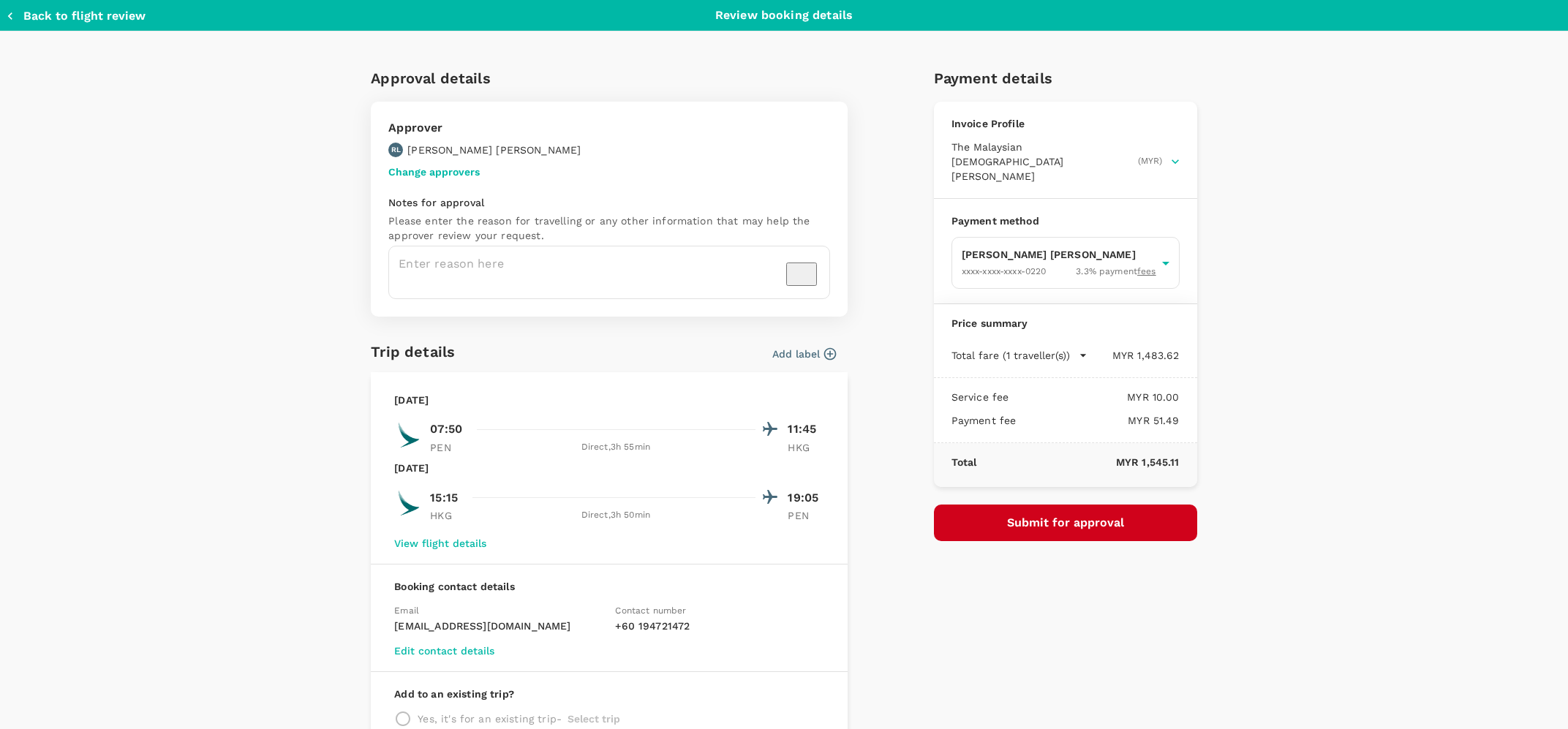
click at [394, 166] on button "Change approvers" at bounding box center [433, 171] width 91 height 11
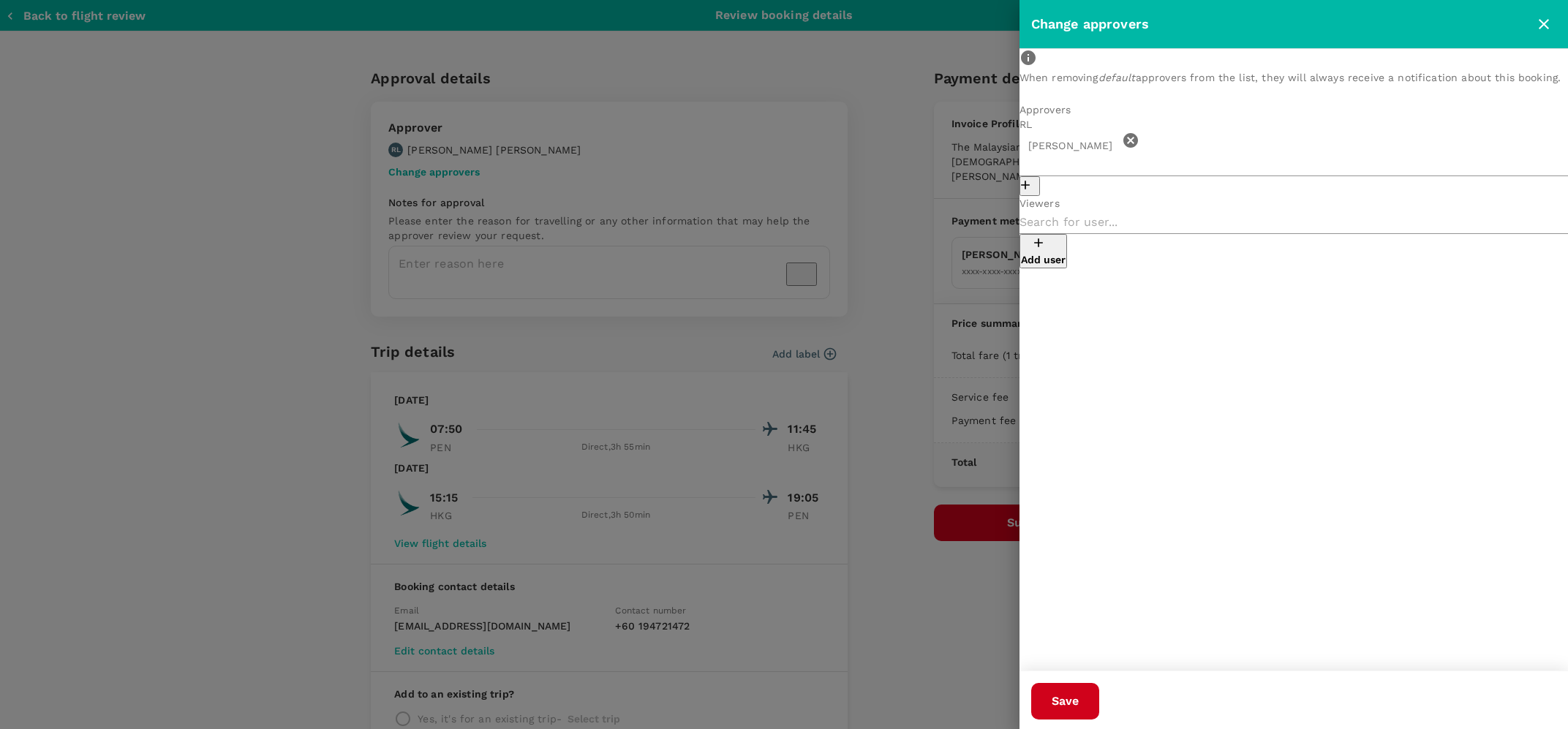
click at [1126, 149] on icon at bounding box center [1130, 139] width 17 height 17
click at [1065, 167] on p "Add user" at bounding box center [1043, 166] width 44 height 15
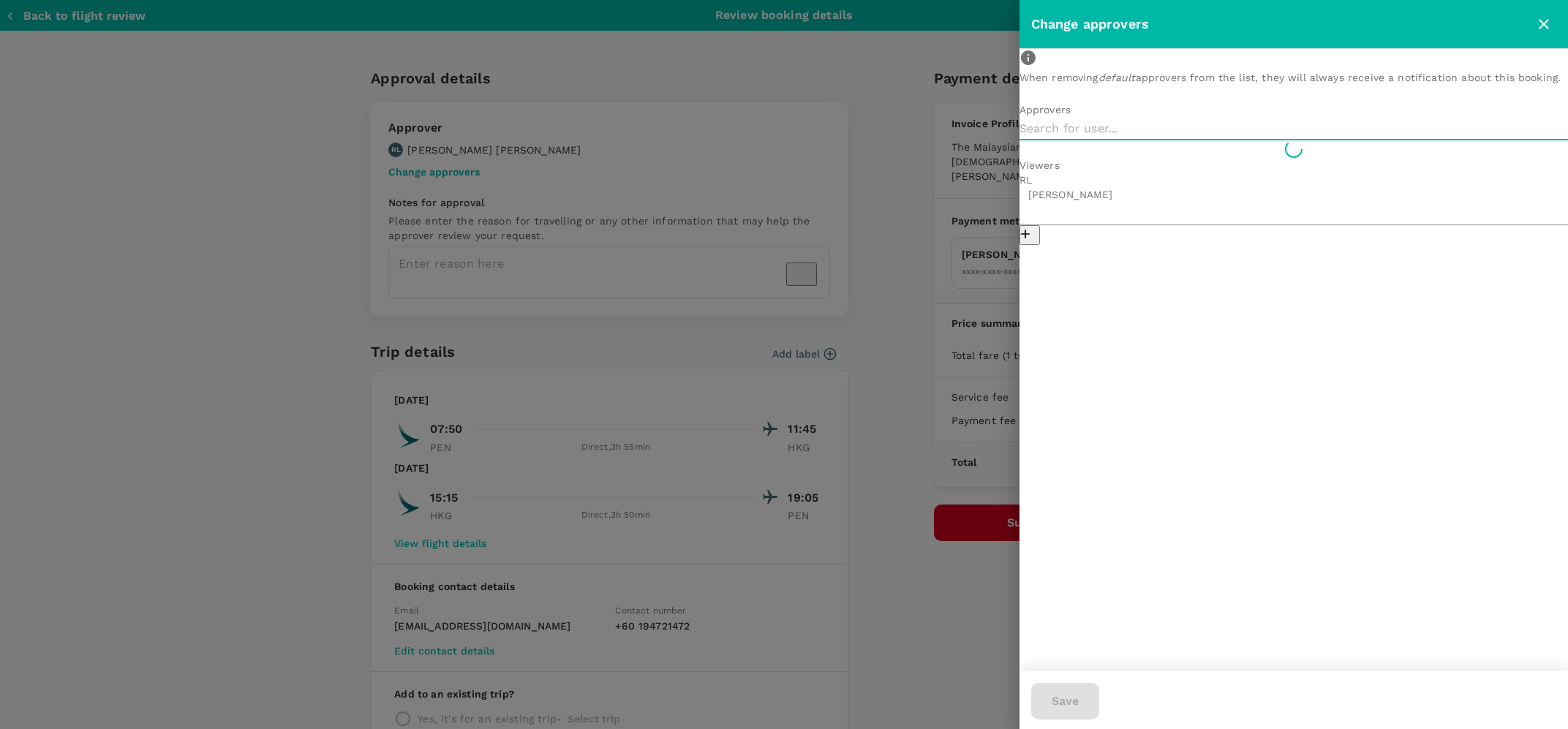
click at [1101, 140] on input "text" at bounding box center [1293, 129] width 549 height 24
type input "W"
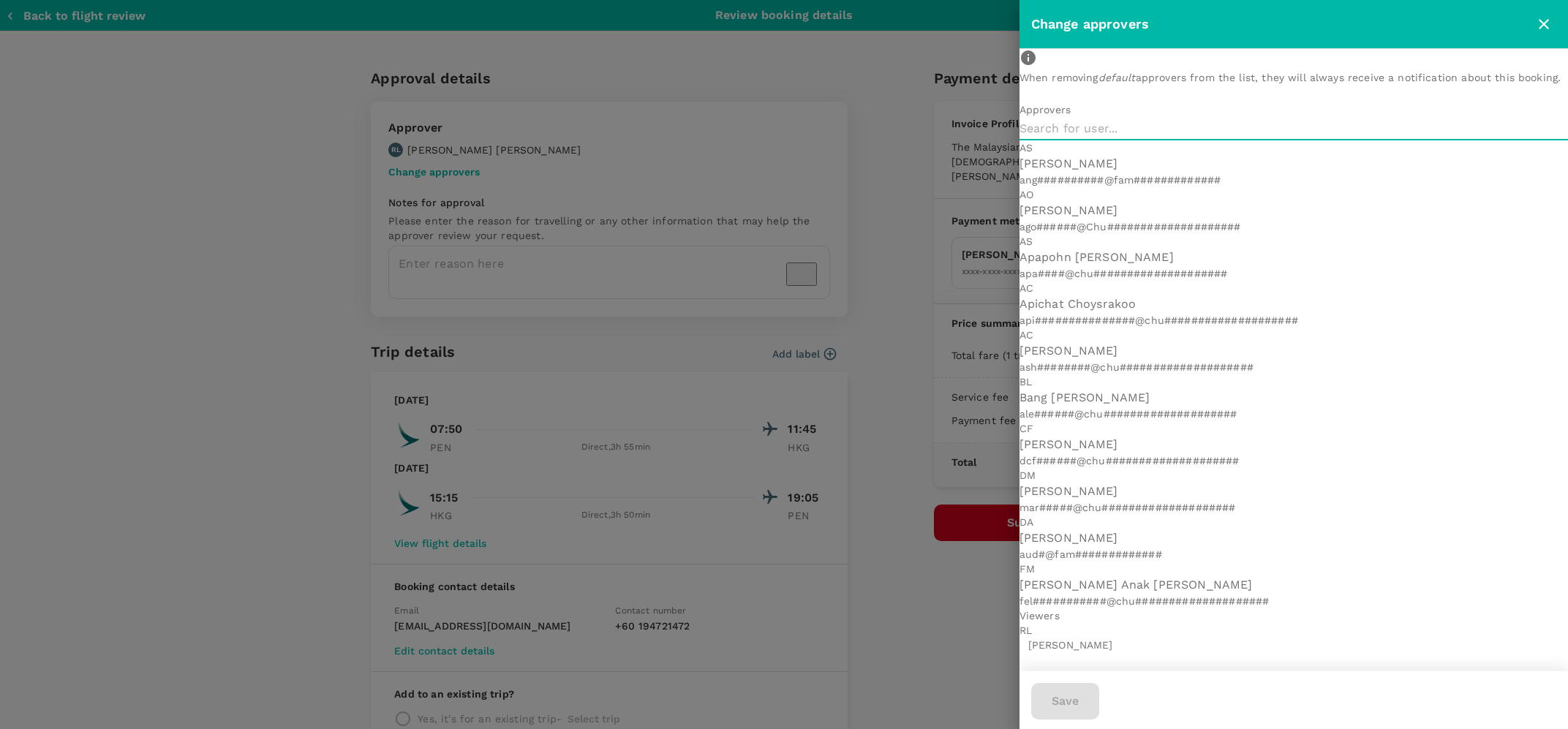
click at [1132, 140] on input "text" at bounding box center [1293, 129] width 549 height 24
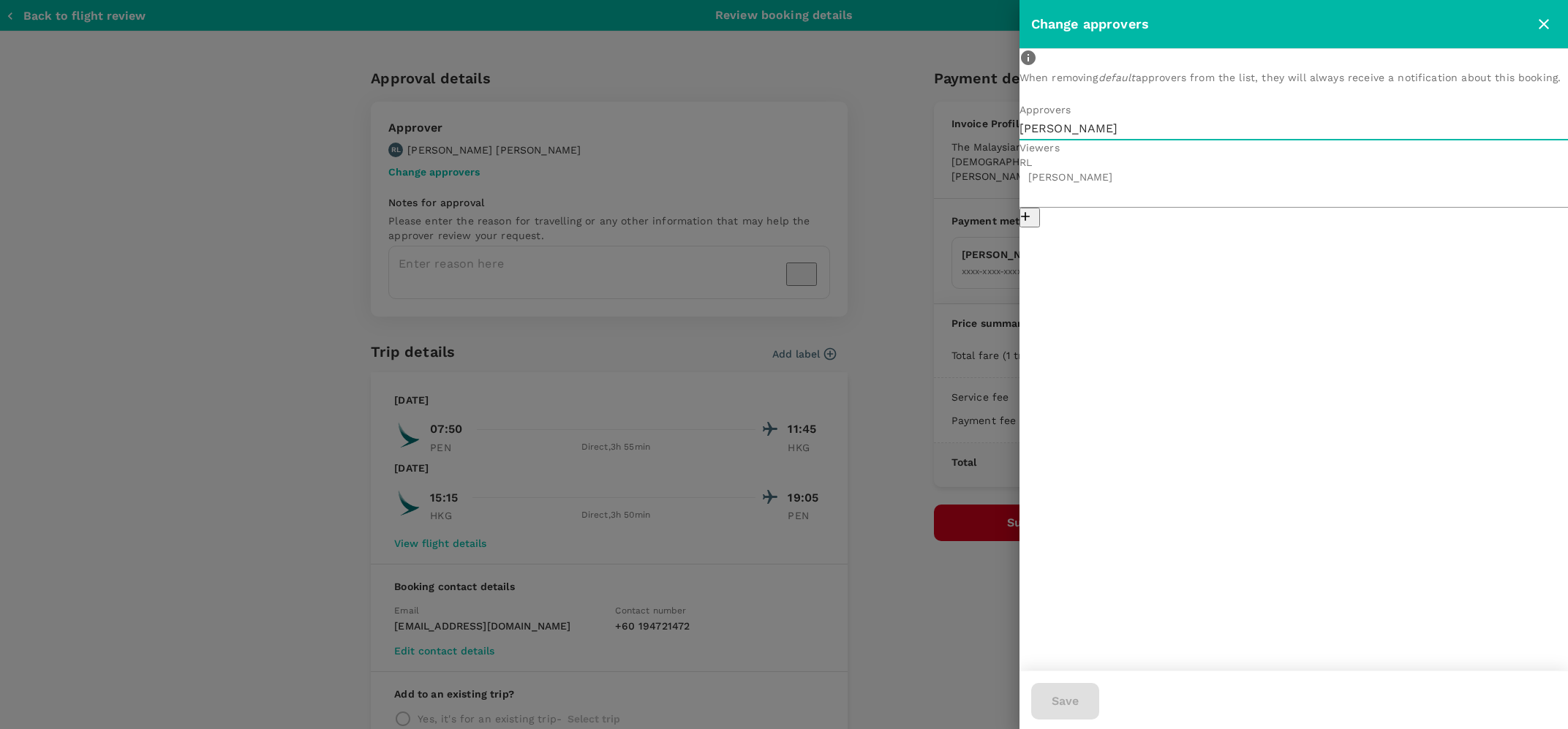
type input "[PERSON_NAME]"
click at [1539, 21] on icon "close" at bounding box center [1543, 24] width 17 height 17
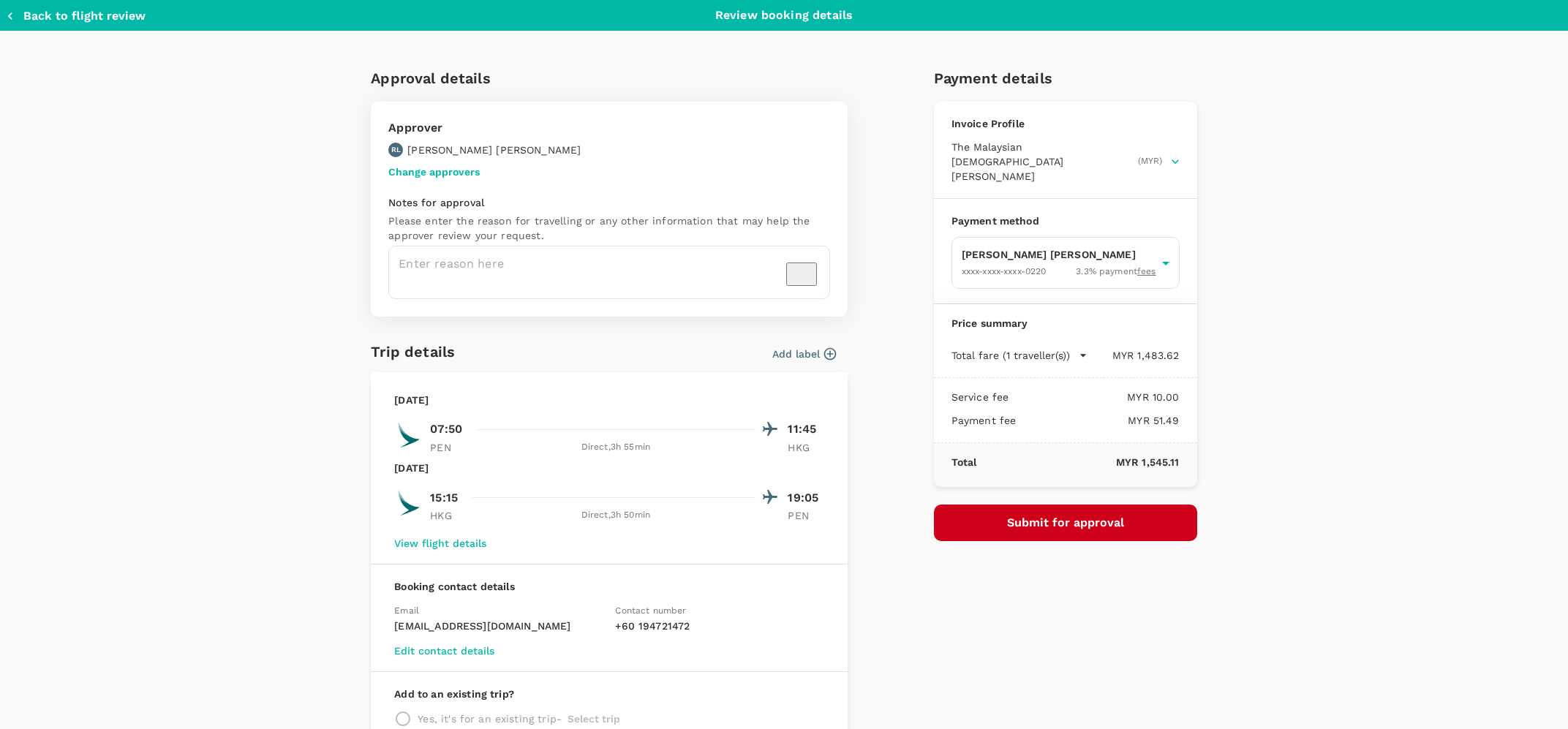
click at [415, 170] on button "Change approvers" at bounding box center [433, 171] width 91 height 11
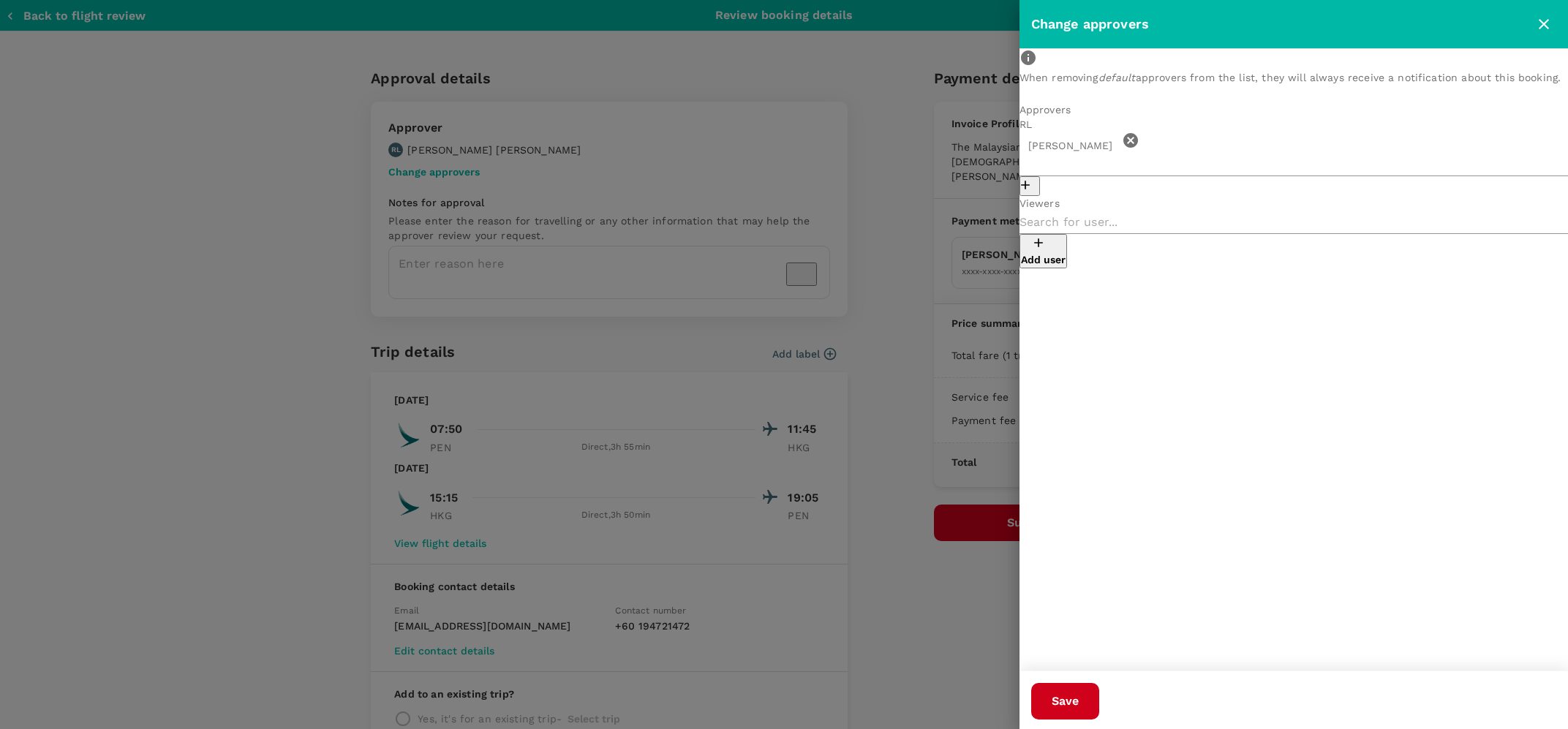
click at [1125, 149] on icon at bounding box center [1130, 139] width 17 height 17
click at [1065, 164] on p "Add user" at bounding box center [1043, 166] width 44 height 15
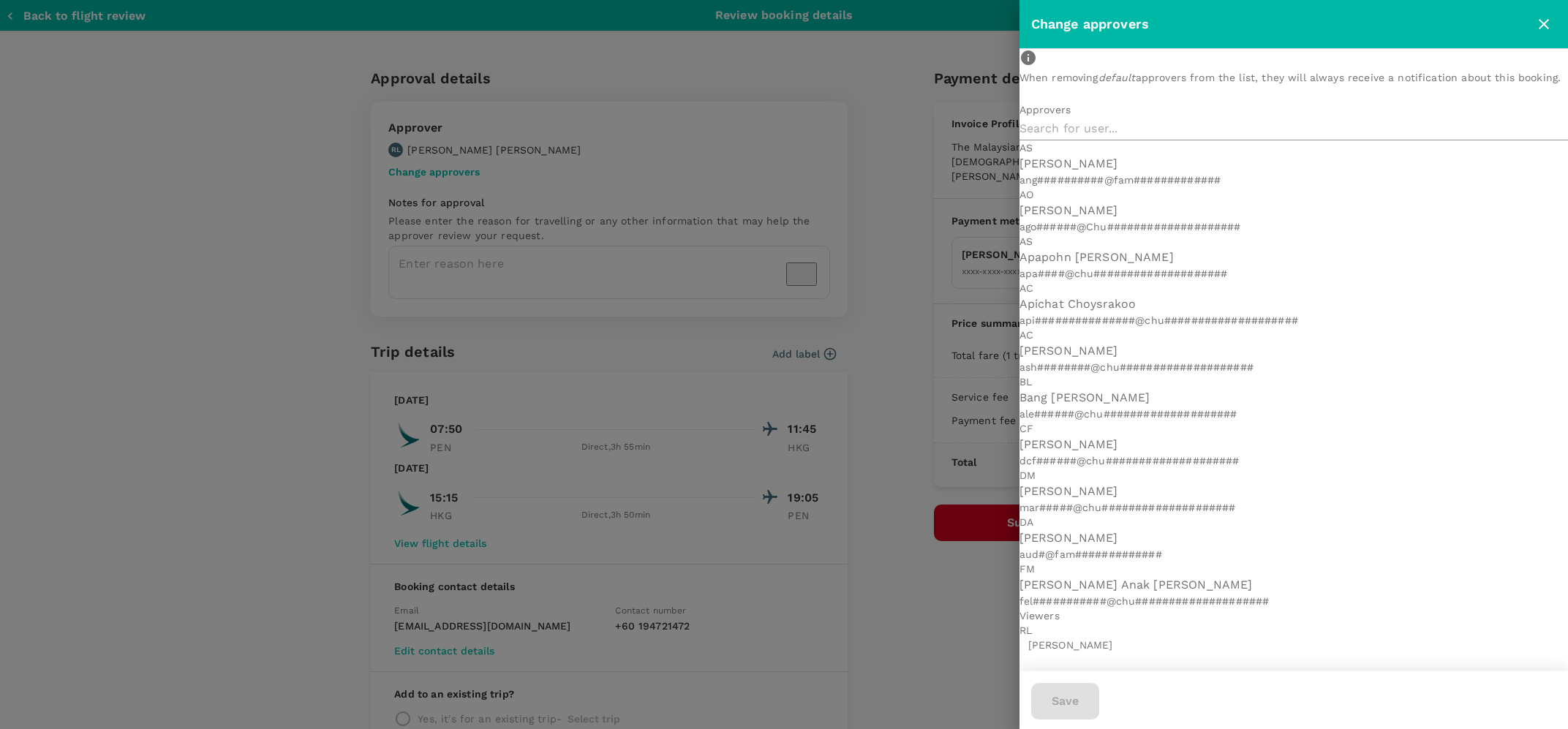
click at [1069, 140] on input "text" at bounding box center [1293, 129] width 549 height 24
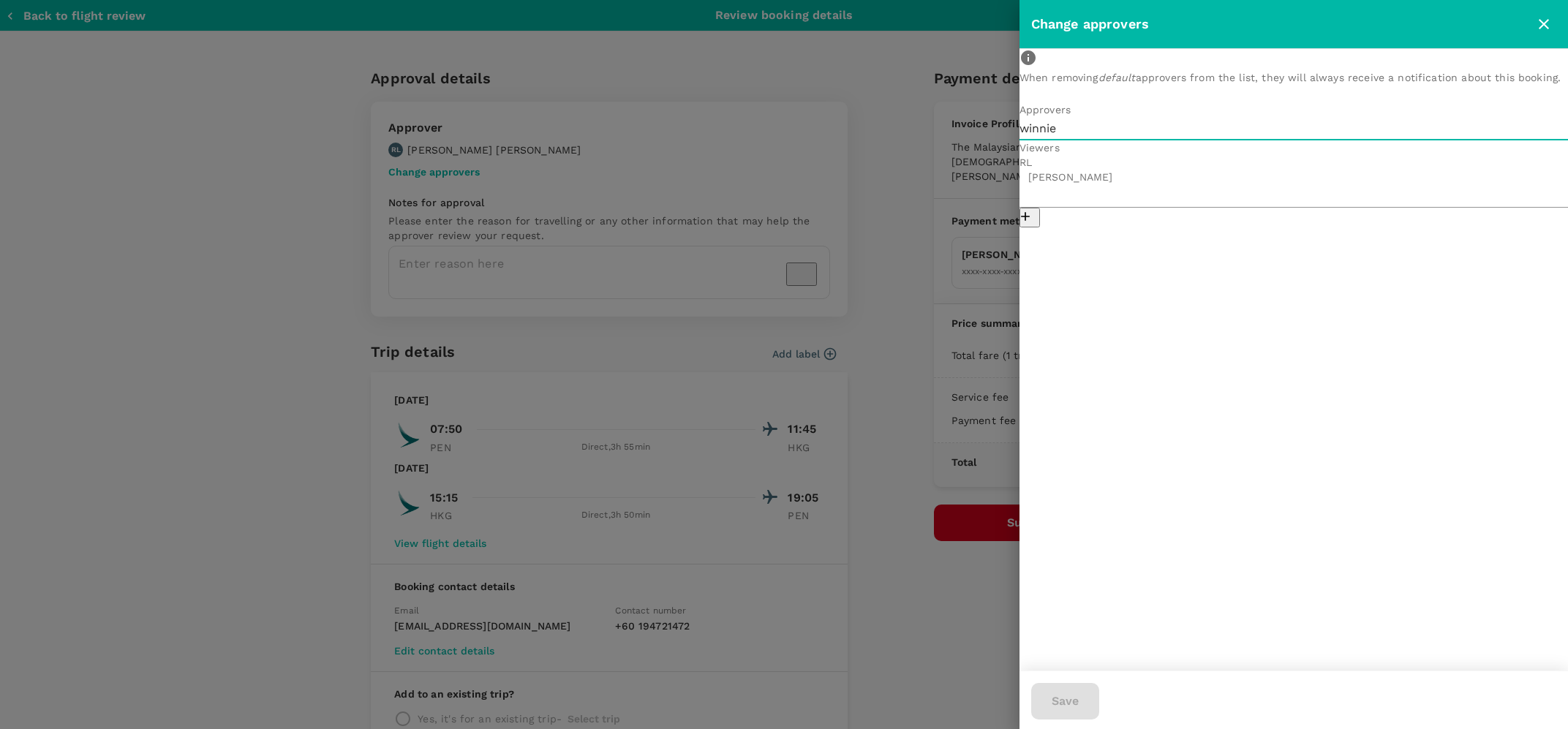
type input "winnie"
click at [1540, 22] on icon "close" at bounding box center [1543, 24] width 17 height 17
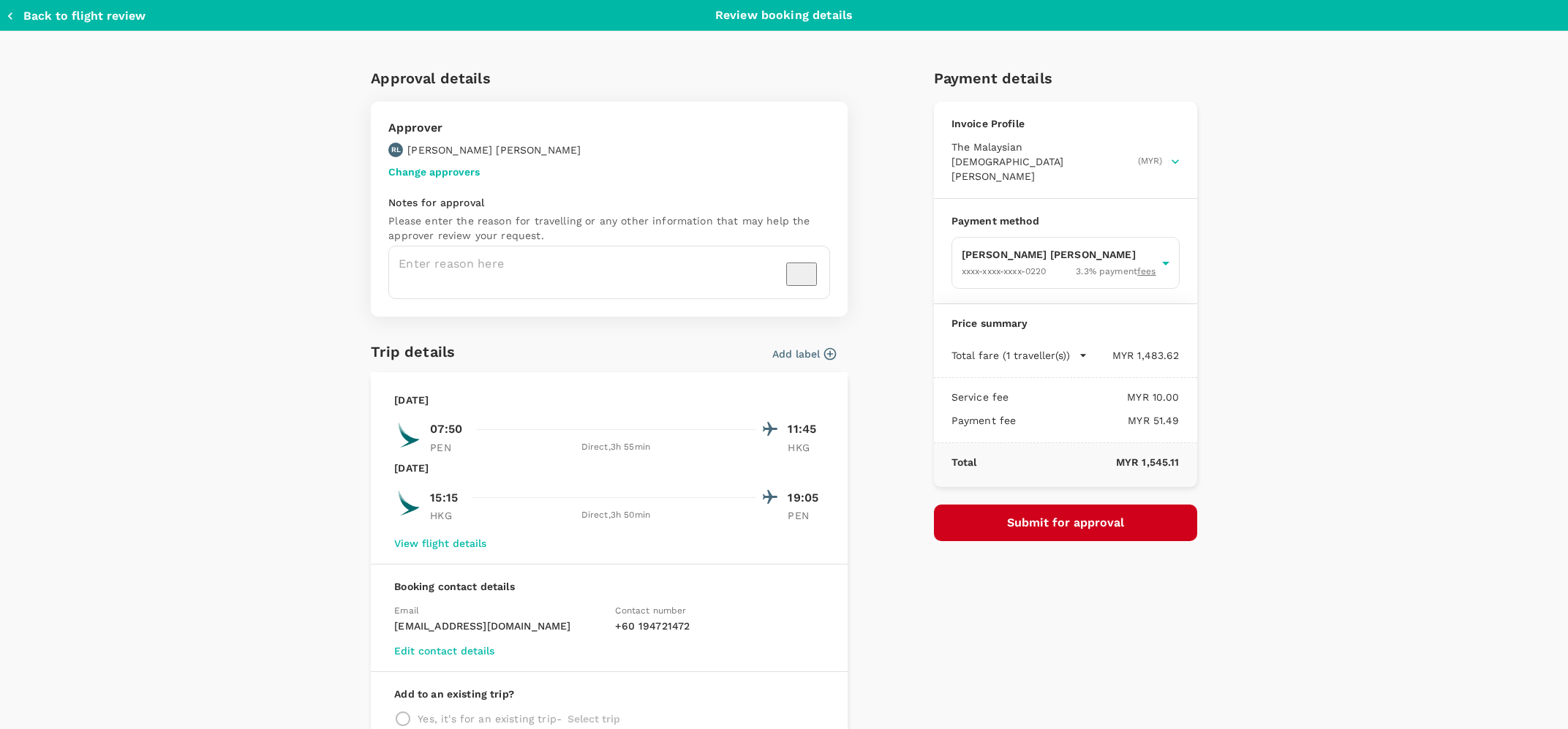
click at [14, 16] on icon "button" at bounding box center [11, 16] width 15 height 15
